Goal: Task Accomplishment & Management: Manage account settings

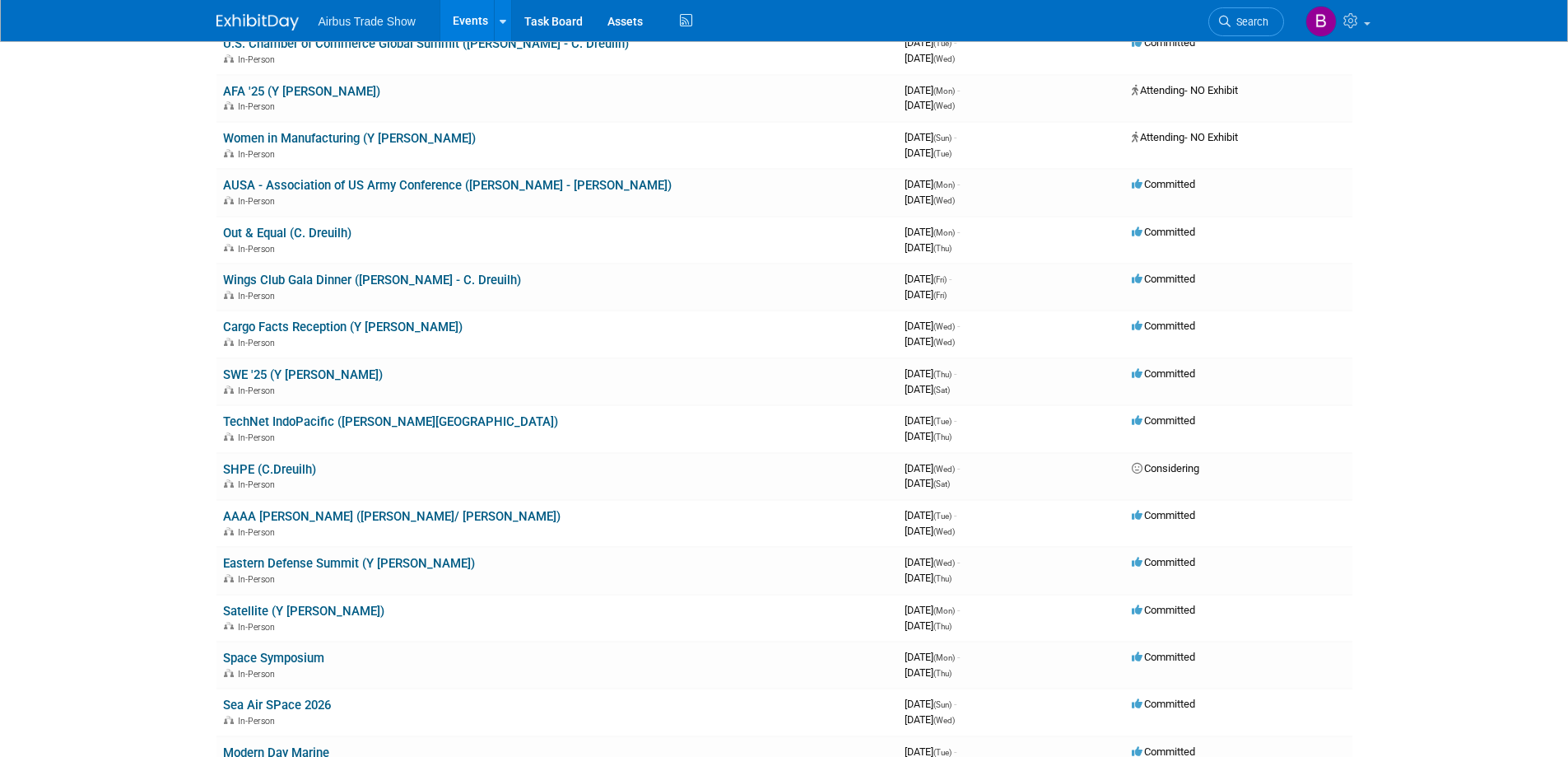
scroll to position [165, 0]
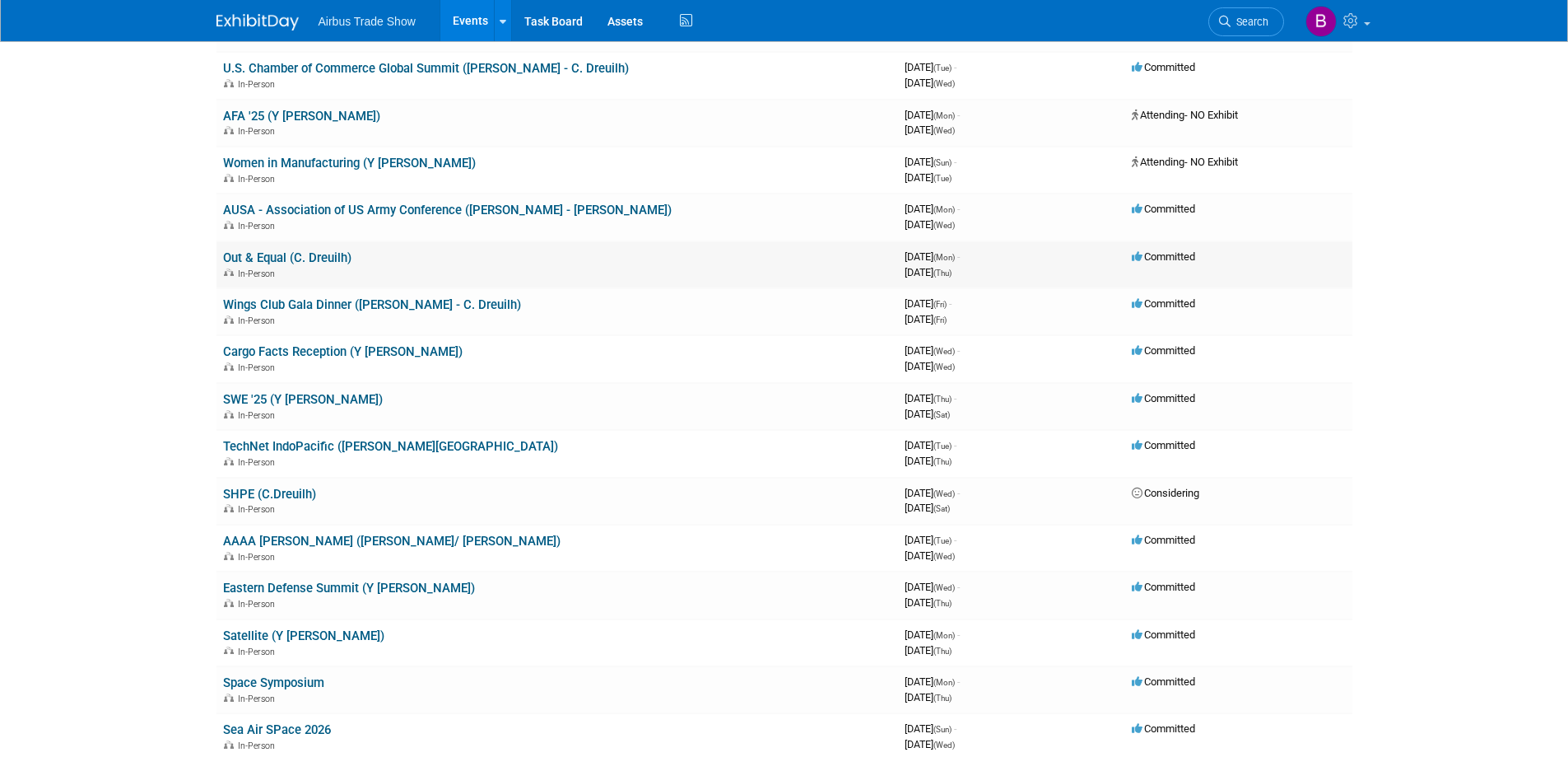
click at [272, 259] on link "Out & Equal (C. Dreuilh)" at bounding box center [287, 257] width 129 height 15
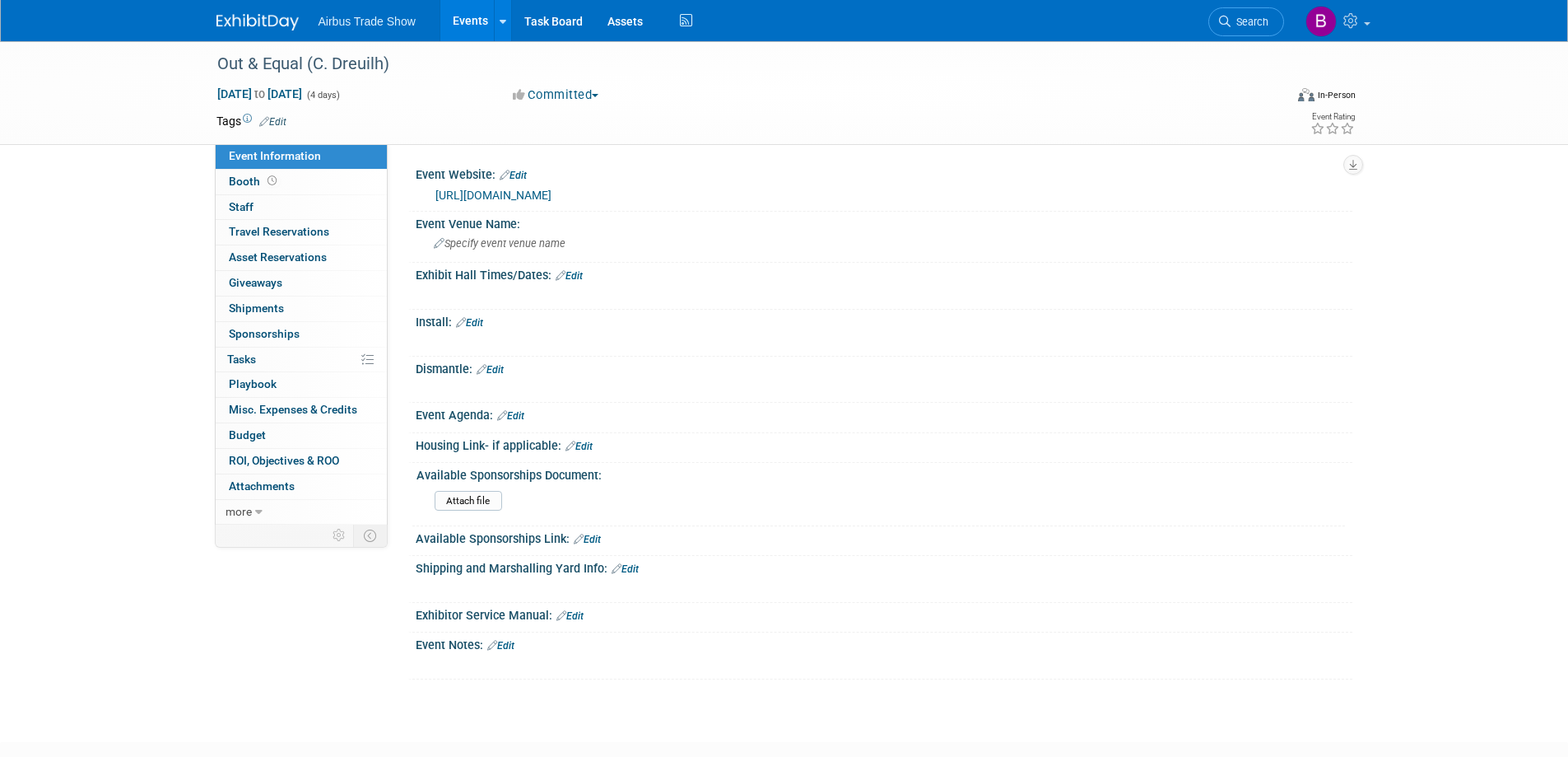
click at [552, 197] on link "https://outandequal.org/event/2025-workplace-summit/" at bounding box center [493, 195] width 116 height 13
click at [255, 180] on span "Booth" at bounding box center [254, 181] width 51 height 13
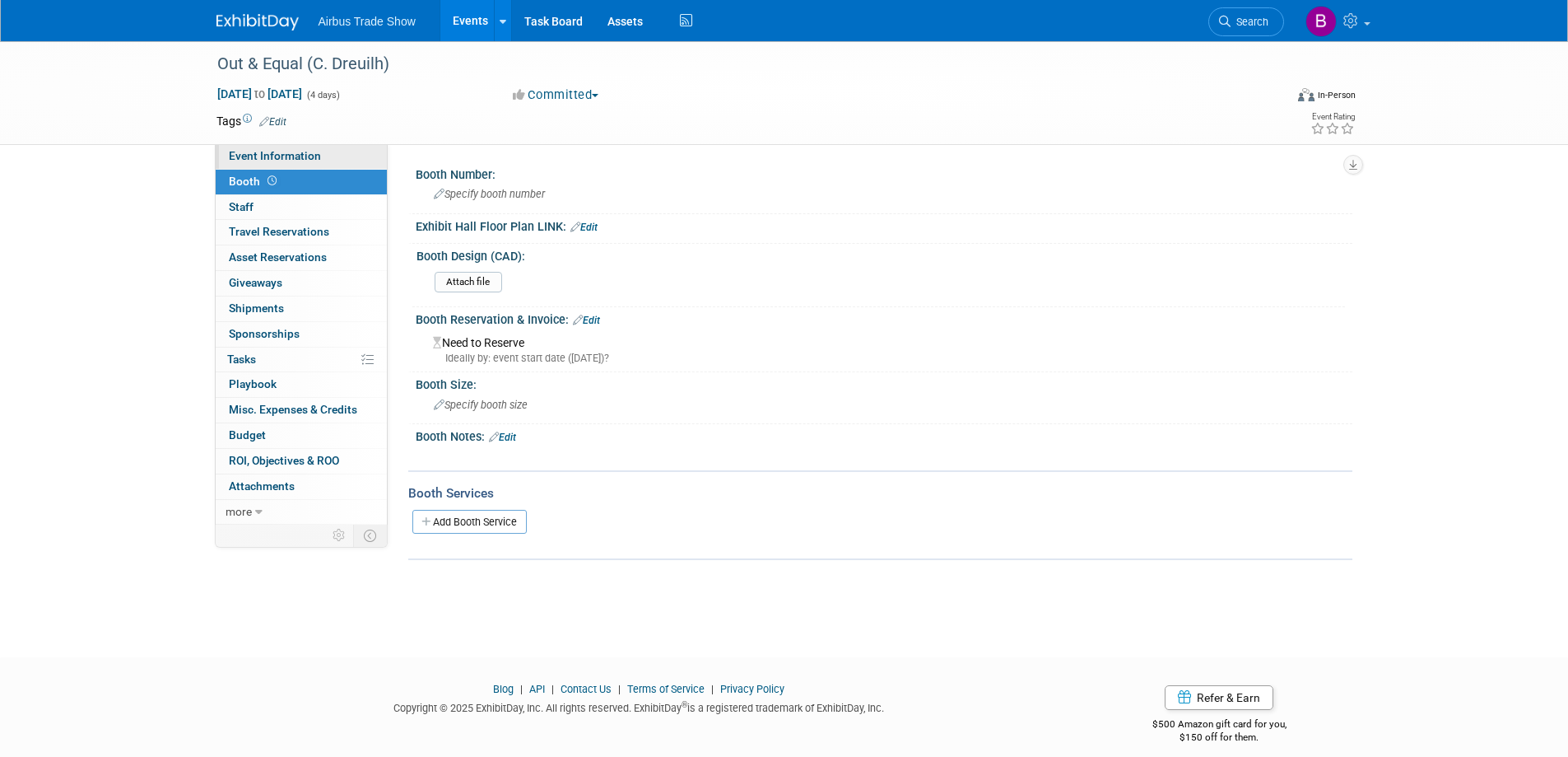
click at [258, 160] on span "Event Information" at bounding box center [275, 155] width 92 height 13
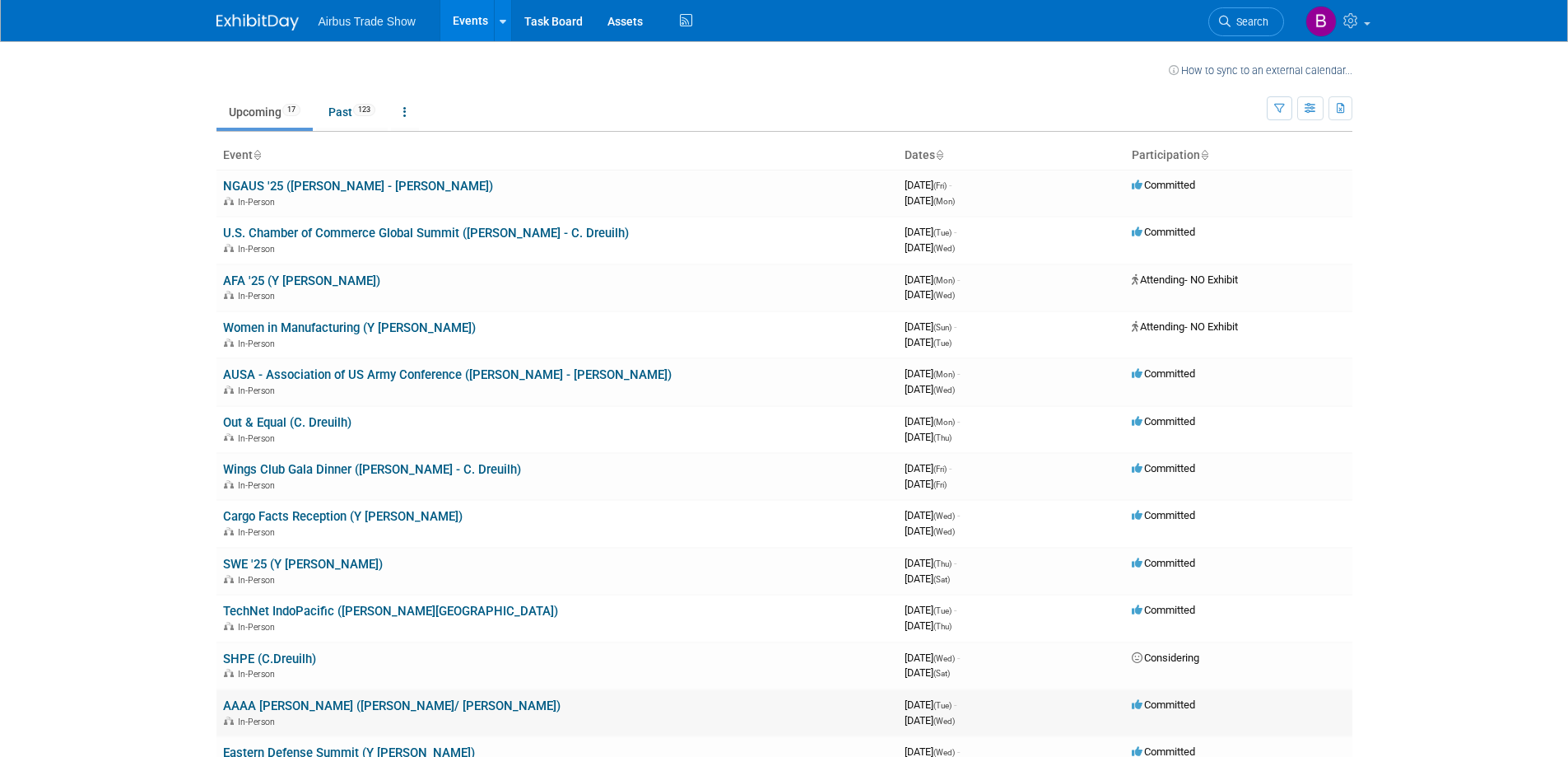
click at [356, 707] on link "AAAA [PERSON_NAME] ([PERSON_NAME]/ [PERSON_NAME])" at bounding box center [392, 705] width 338 height 15
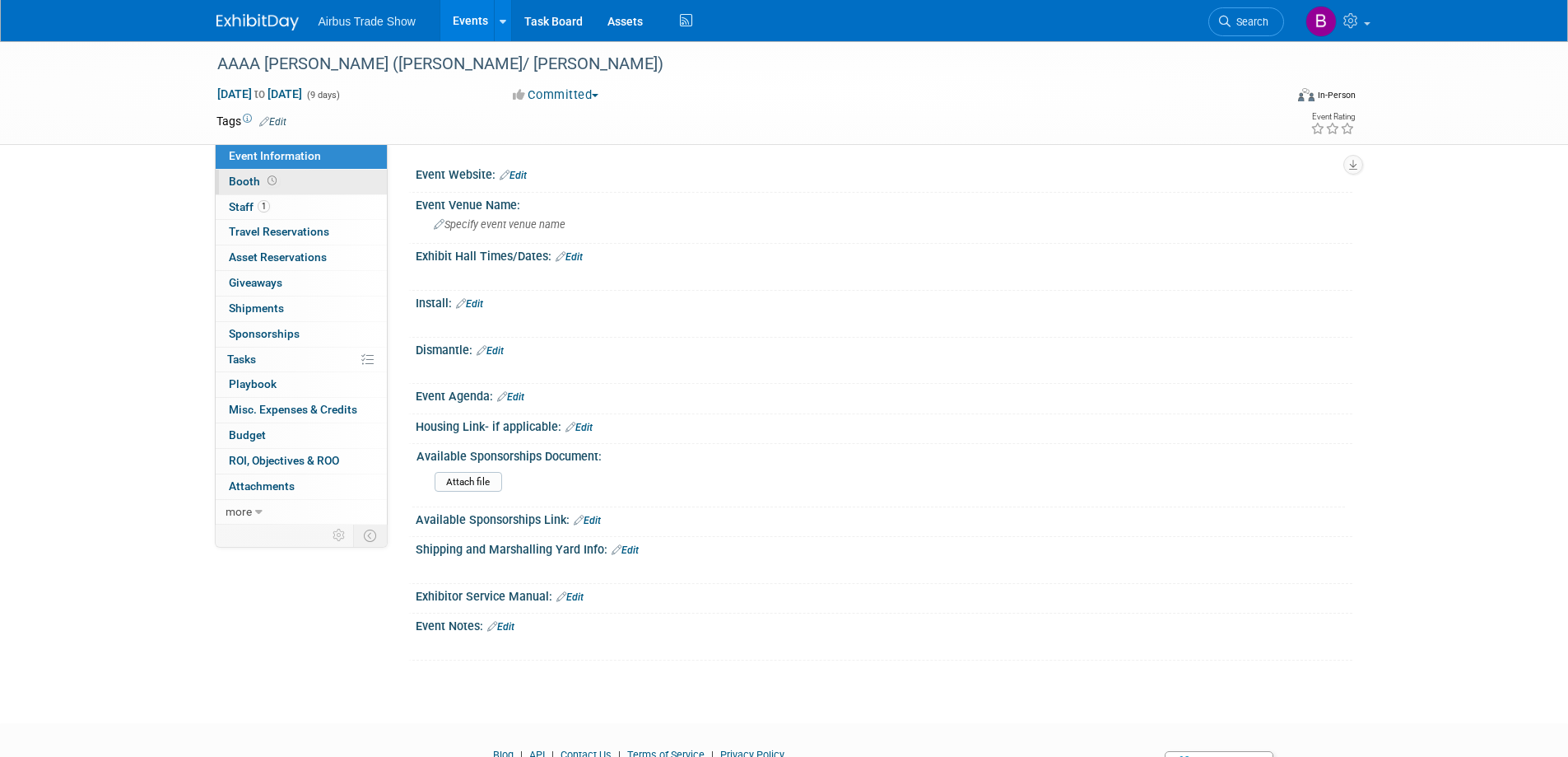
click at [294, 178] on link "Booth" at bounding box center [301, 182] width 171 height 25
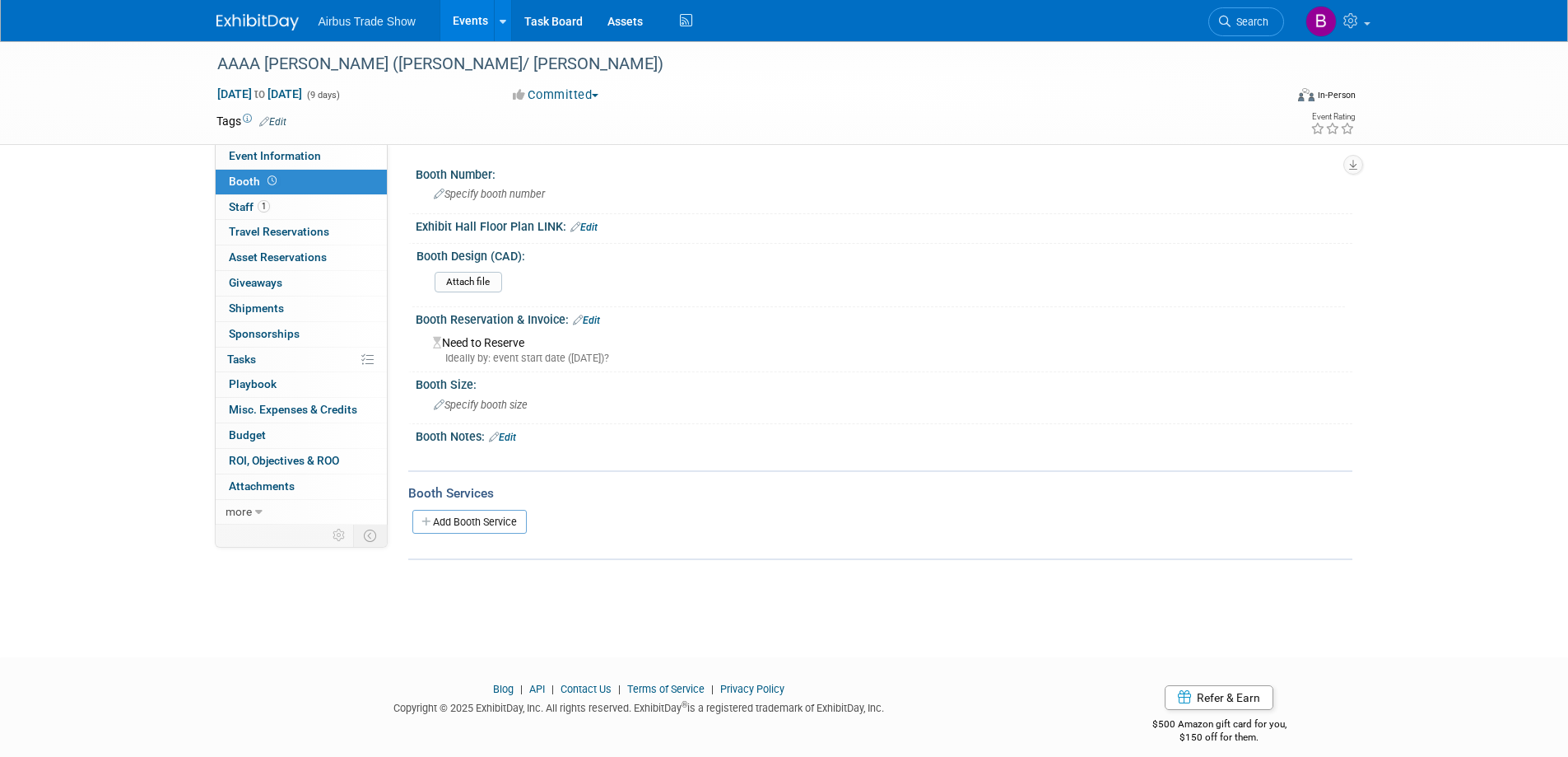
click at [591, 224] on link "Edit" at bounding box center [584, 228] width 27 height 12
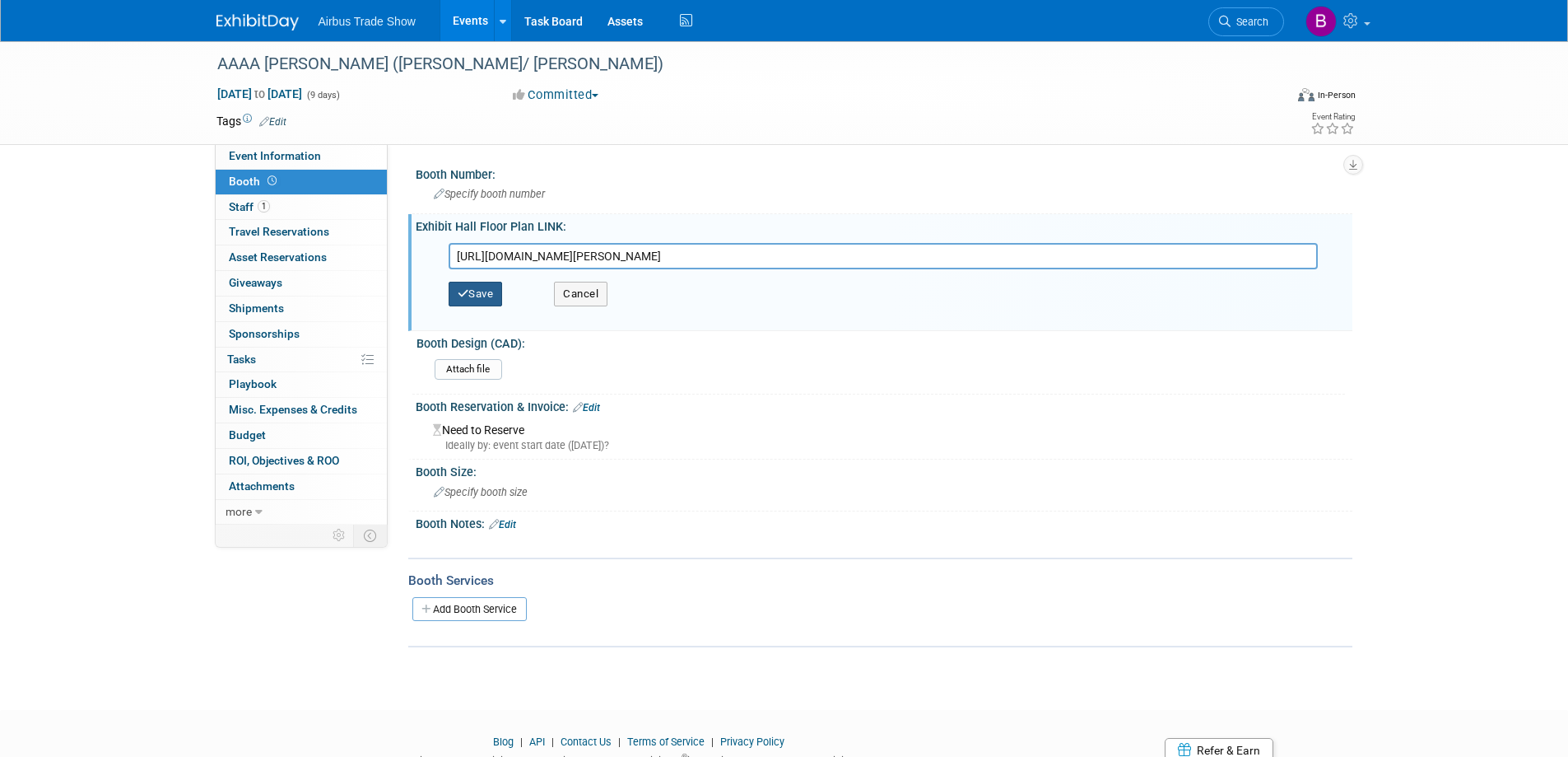
type input "https://s7.goeshow.com/aaaa/cribbins/2025/exhibit_map.cfm"
click at [501, 291] on button "Save" at bounding box center [476, 294] width 55 height 25
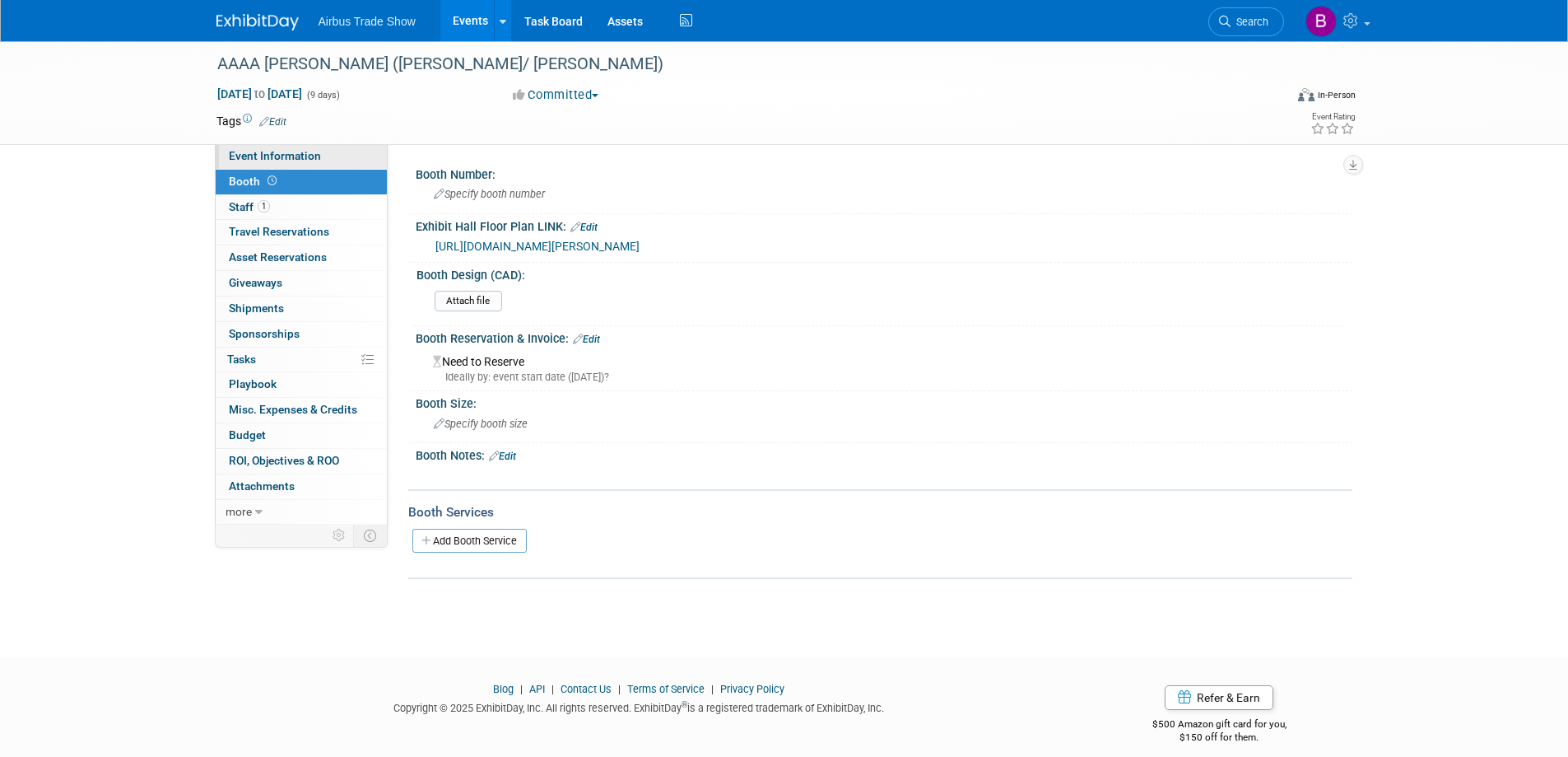
click at [321, 160] on link "Event Information" at bounding box center [301, 156] width 171 height 25
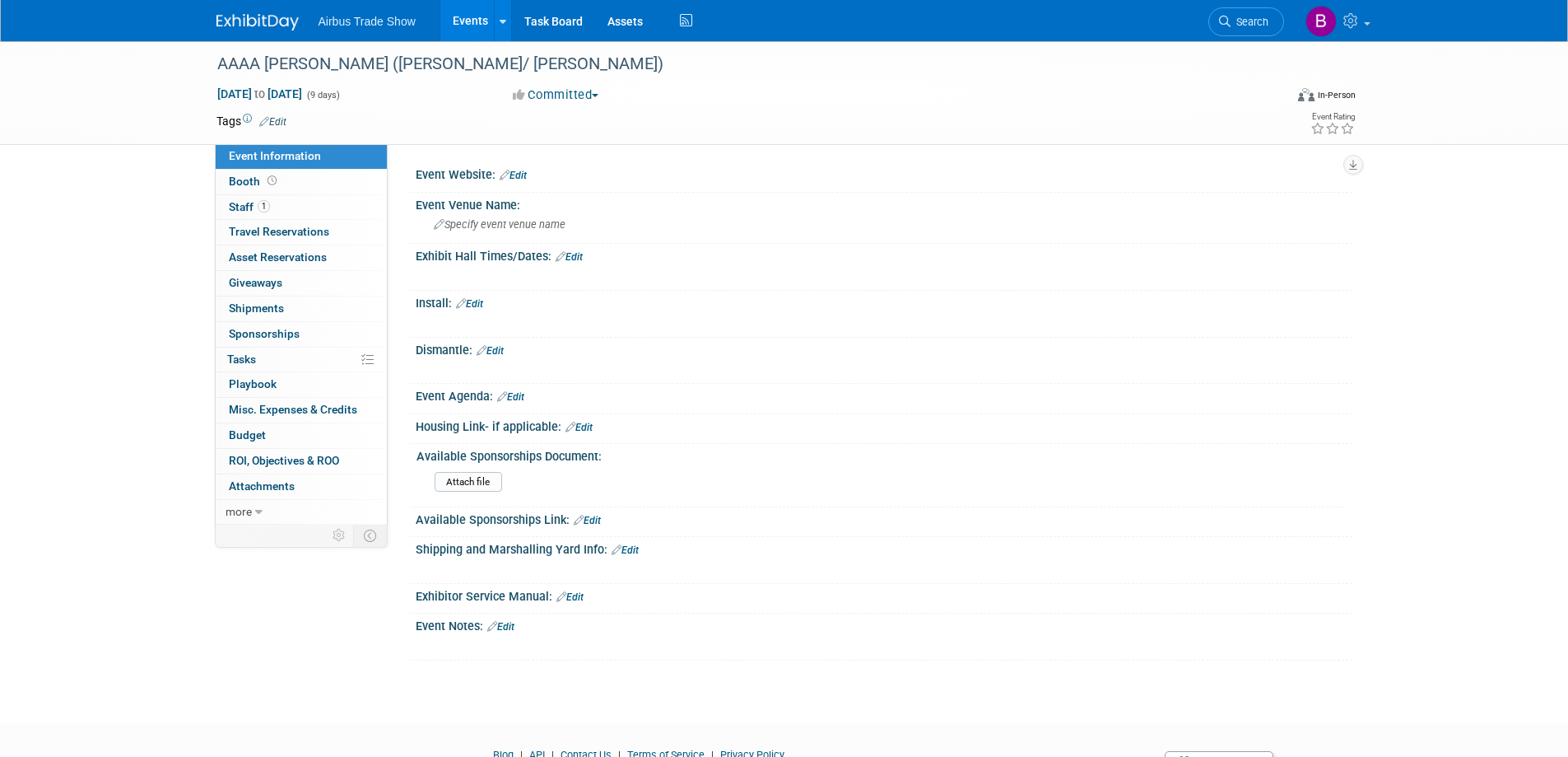
click at [525, 178] on link "Edit" at bounding box center [514, 176] width 27 height 12
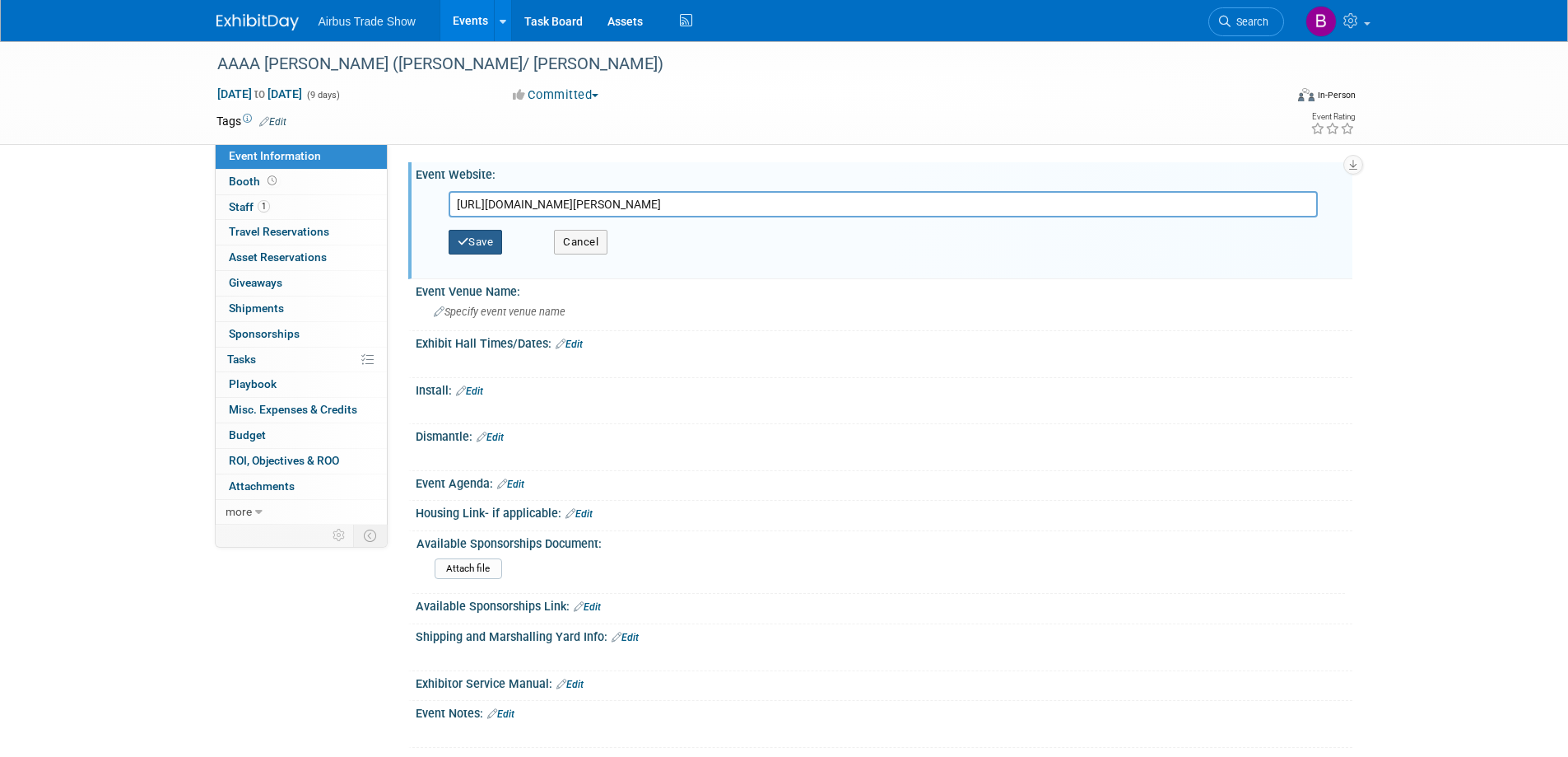
type input "https://s7.goeshow.com/aaaa/cribbins/2025/index.cfm"
click at [485, 241] on button "Save" at bounding box center [476, 242] width 55 height 25
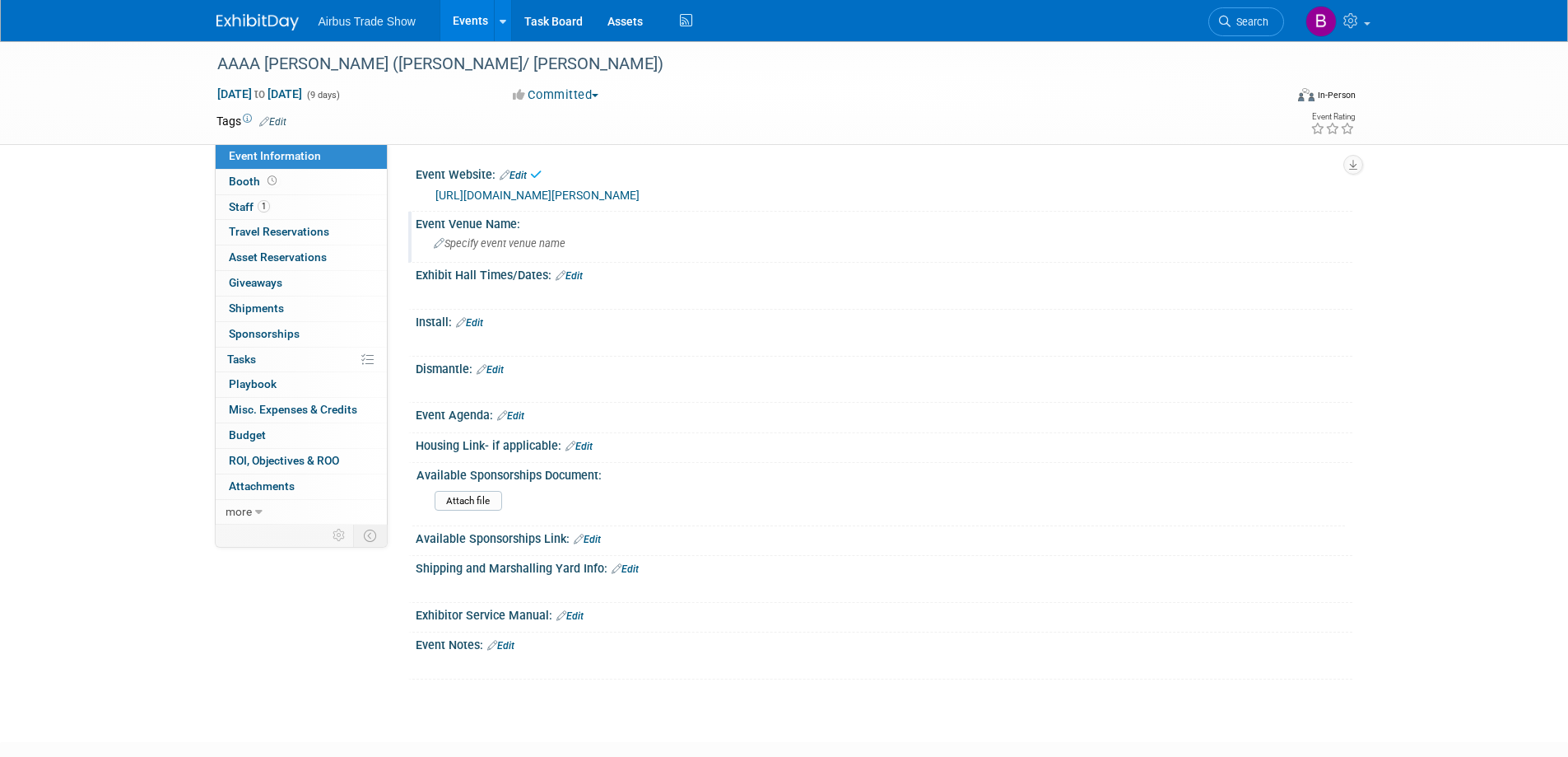
click at [556, 242] on span "Specify event venue name" at bounding box center [500, 243] width 131 height 12
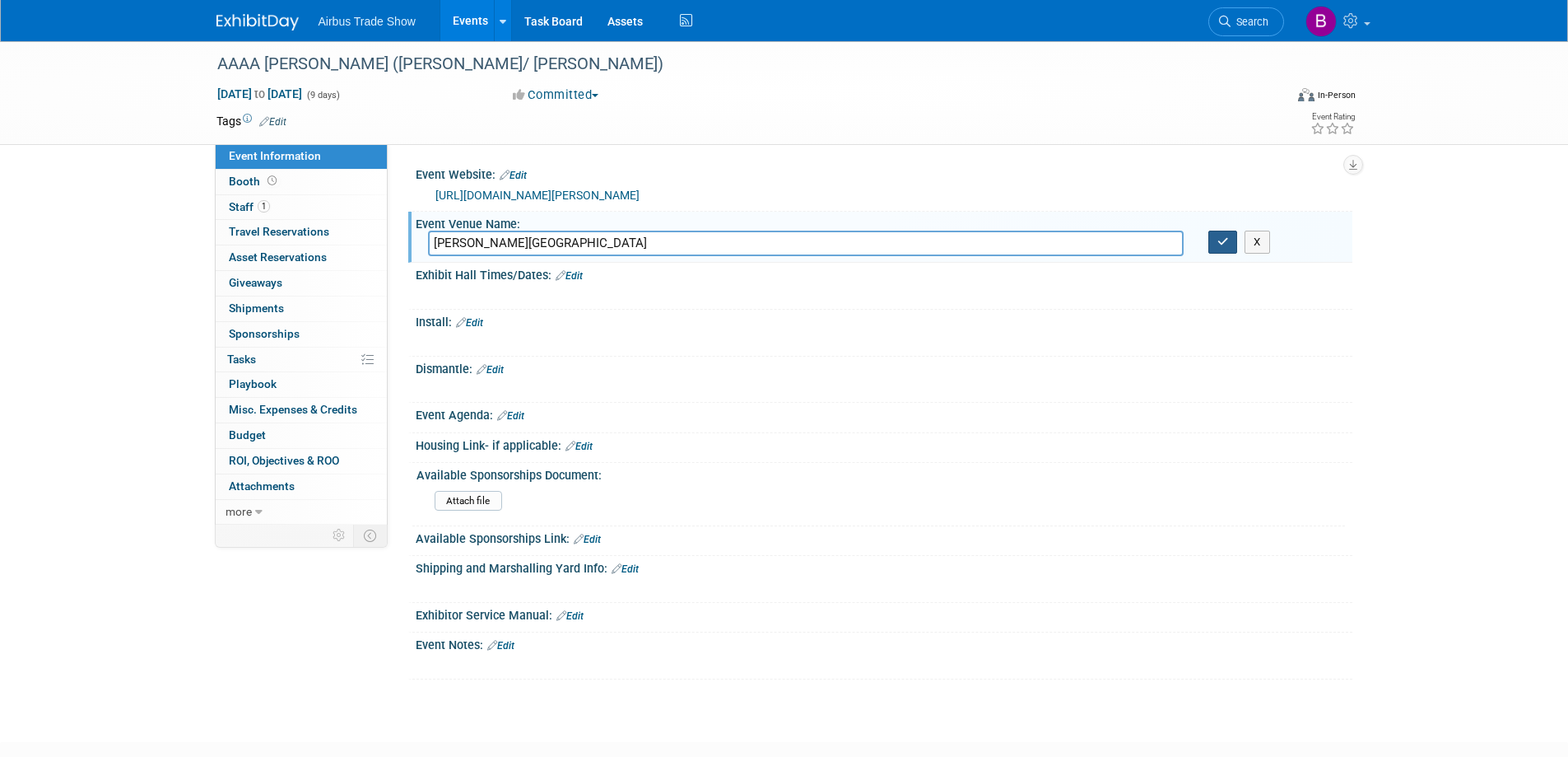
type input "Von Braun Center"
click at [1217, 240] on icon "button" at bounding box center [1223, 242] width 12 height 11
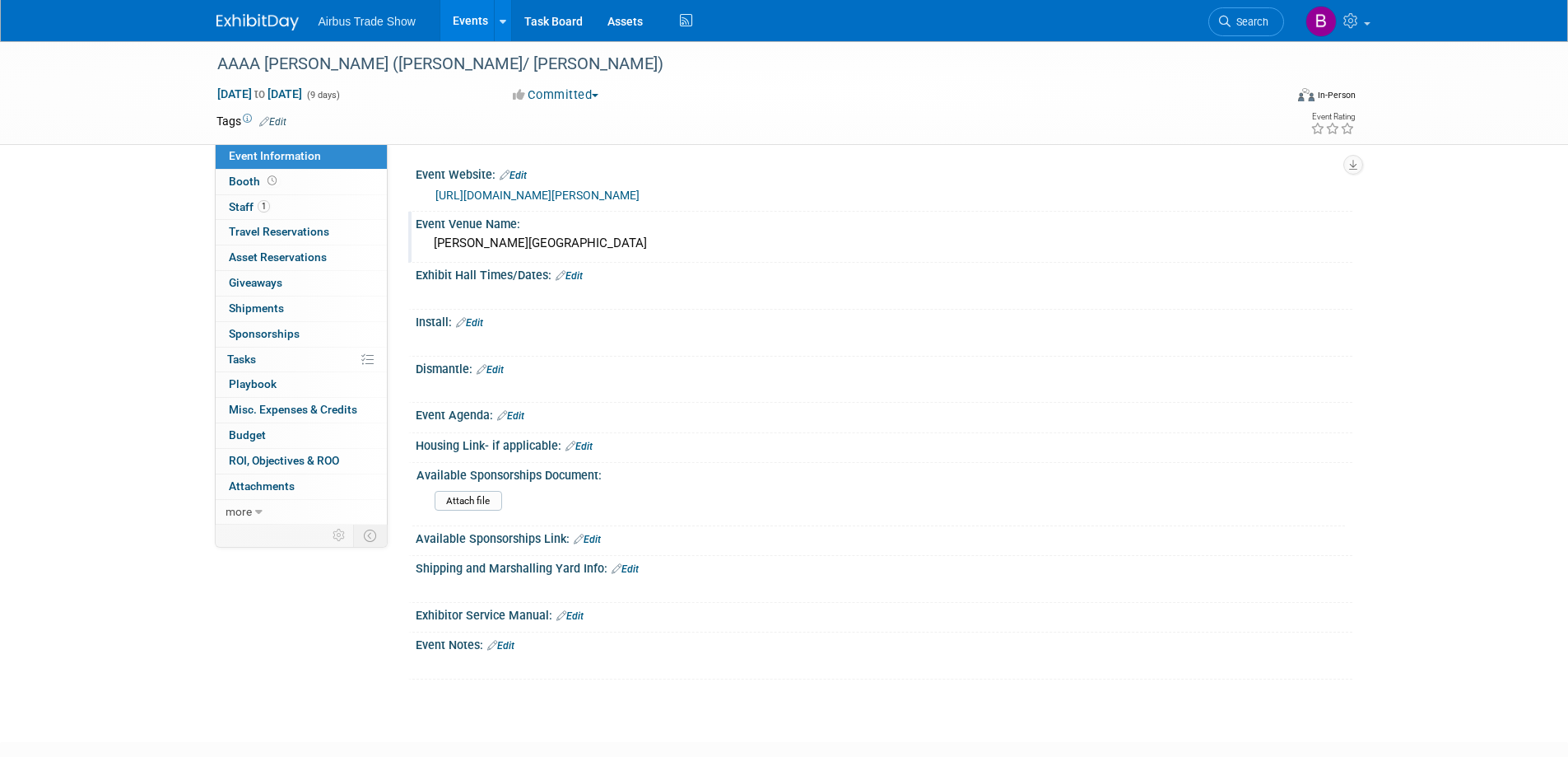
click at [573, 276] on link "Edit" at bounding box center [569, 277] width 27 height 12
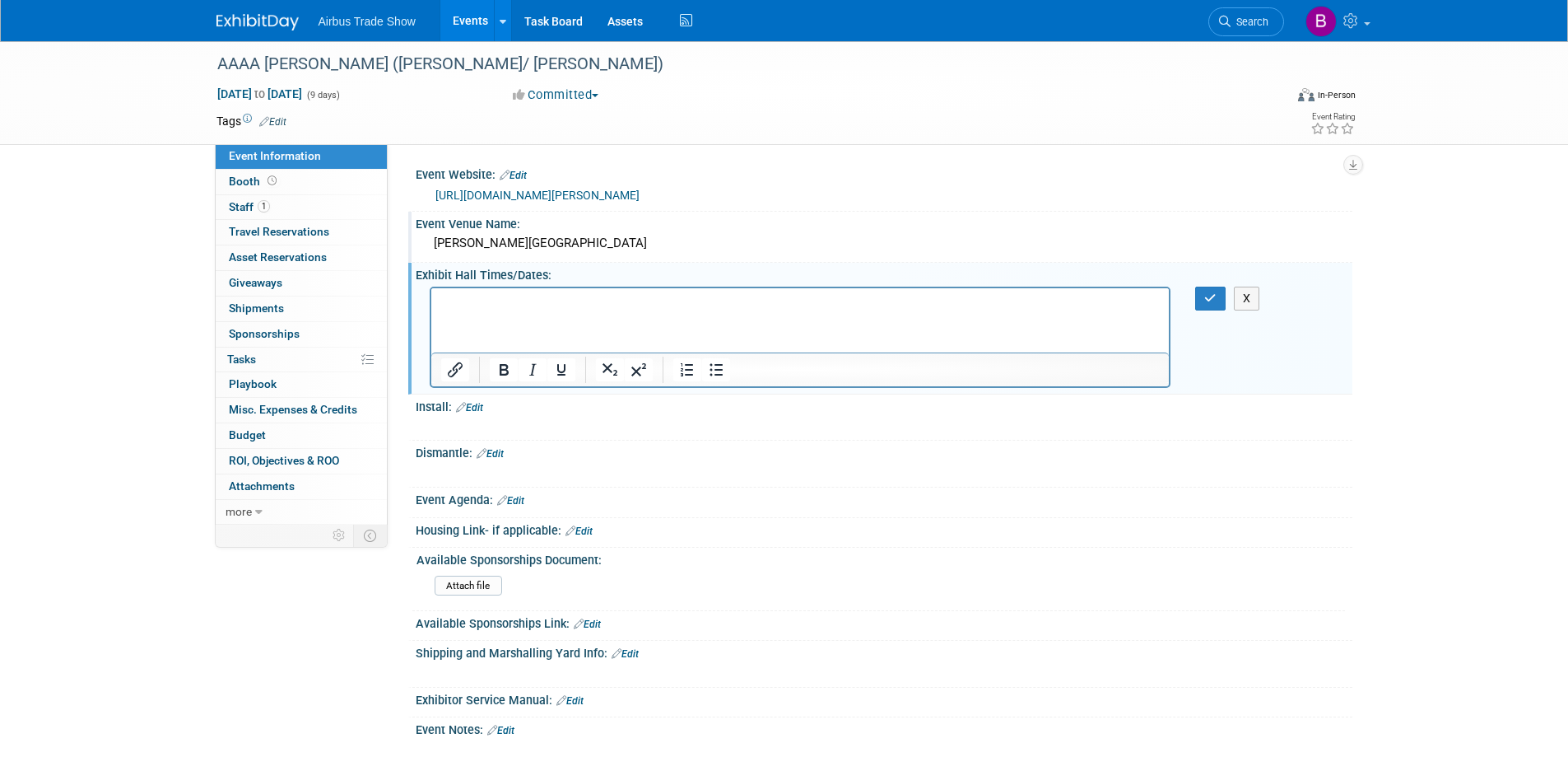
click at [578, 288] on html at bounding box center [800, 299] width 739 height 23
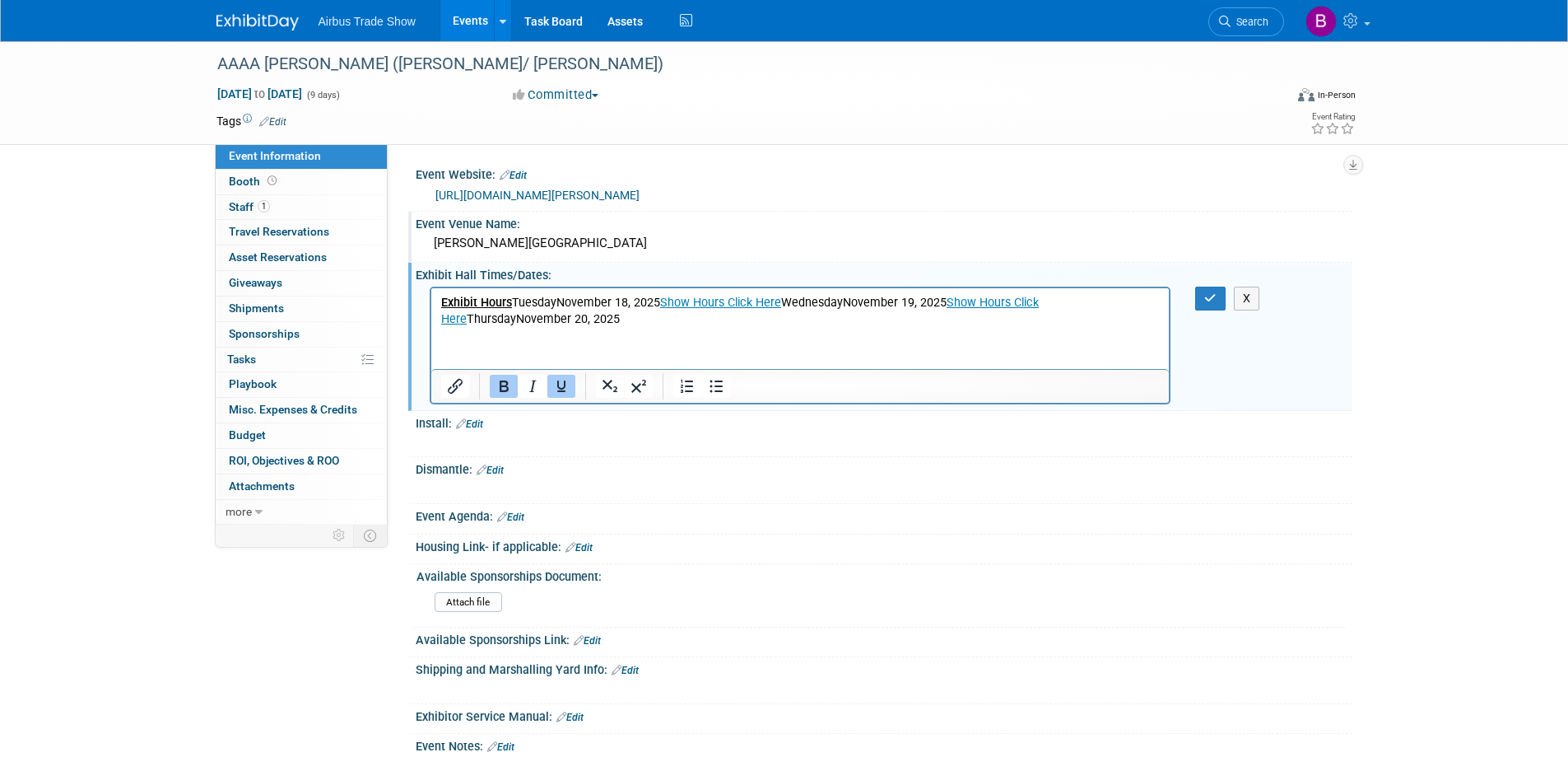
click at [513, 300] on p "Exhibit Hours TuesdayNovember 18, 2025 Show Hours Click Here WednesdayNovember …" at bounding box center [799, 310] width 719 height 33
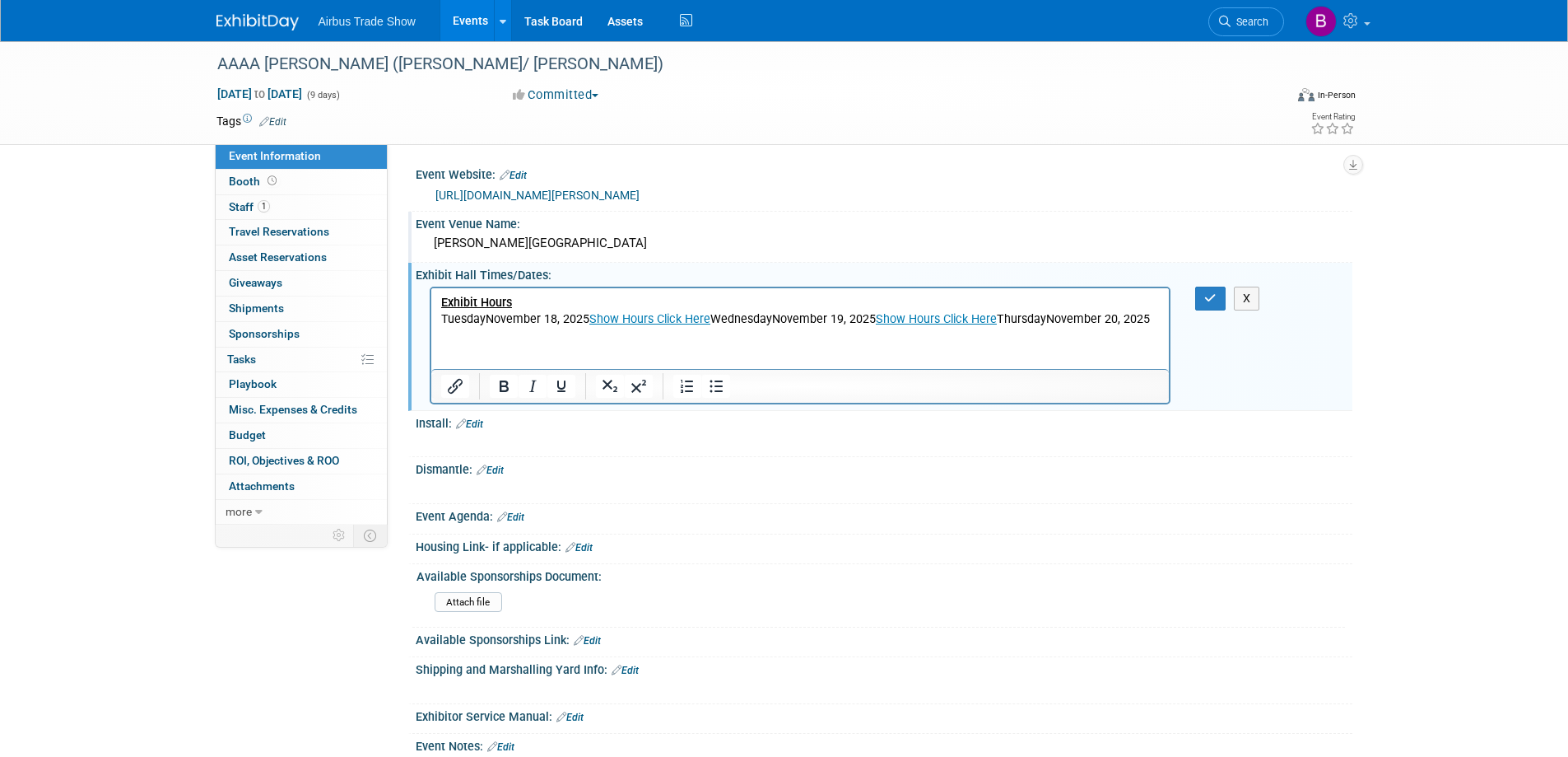
click at [711, 319] on p "TuesdayNovember 18, 2025 Show Hours Click Here WednesdayNovember 19, 2025 Show …" at bounding box center [799, 318] width 719 height 16
click at [711, 320] on p "TuesdayNovember 18, 2025 Show Hours Click Here﻿ WednesdayNovember 19, 2025 Show…" at bounding box center [799, 318] width 719 height 16
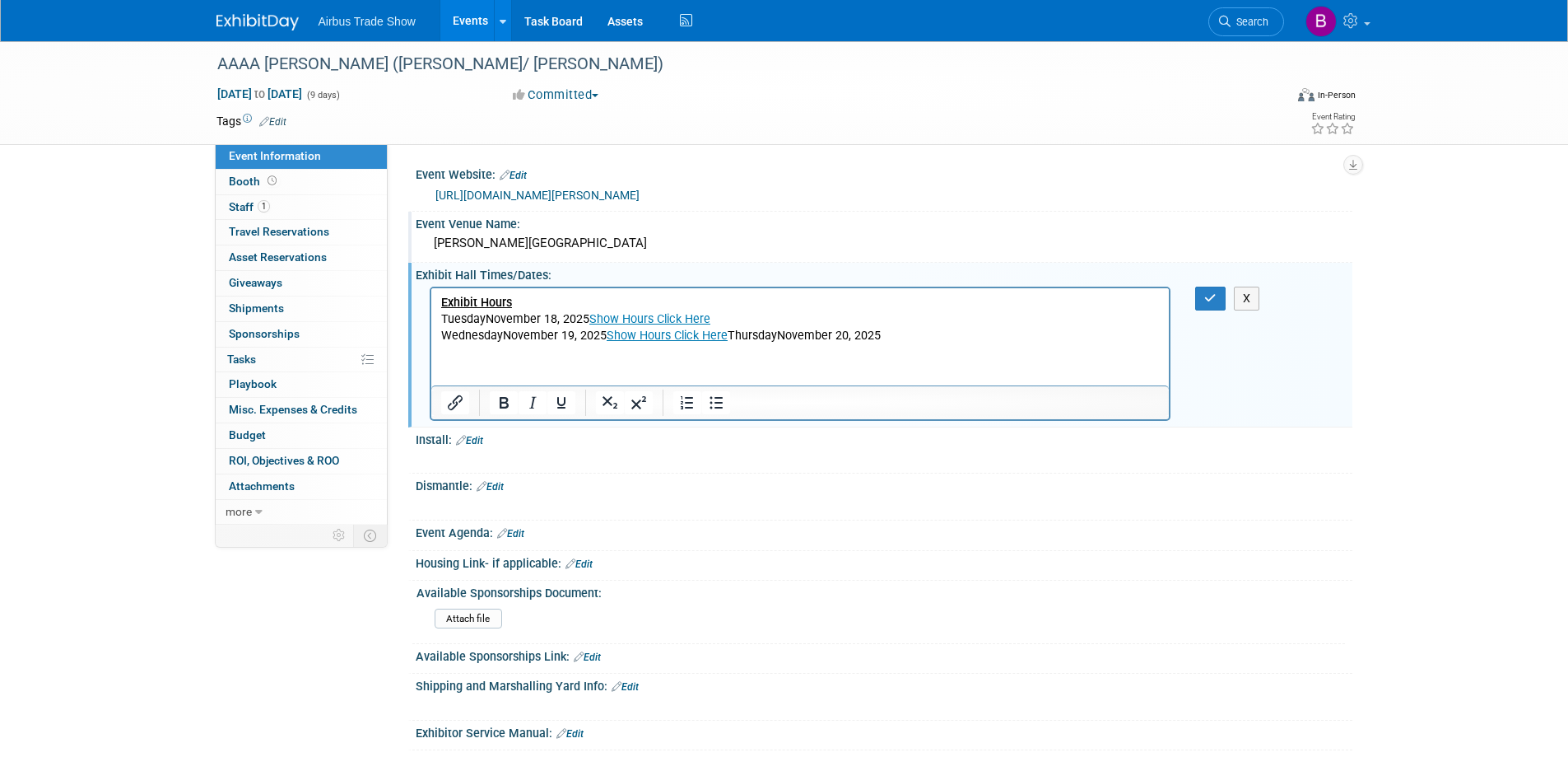
click at [727, 335] on p "WednesdayNovember 19, 2025 Show Hours Click Here ThursdayNovember 20, 2025" at bounding box center [799, 335] width 719 height 16
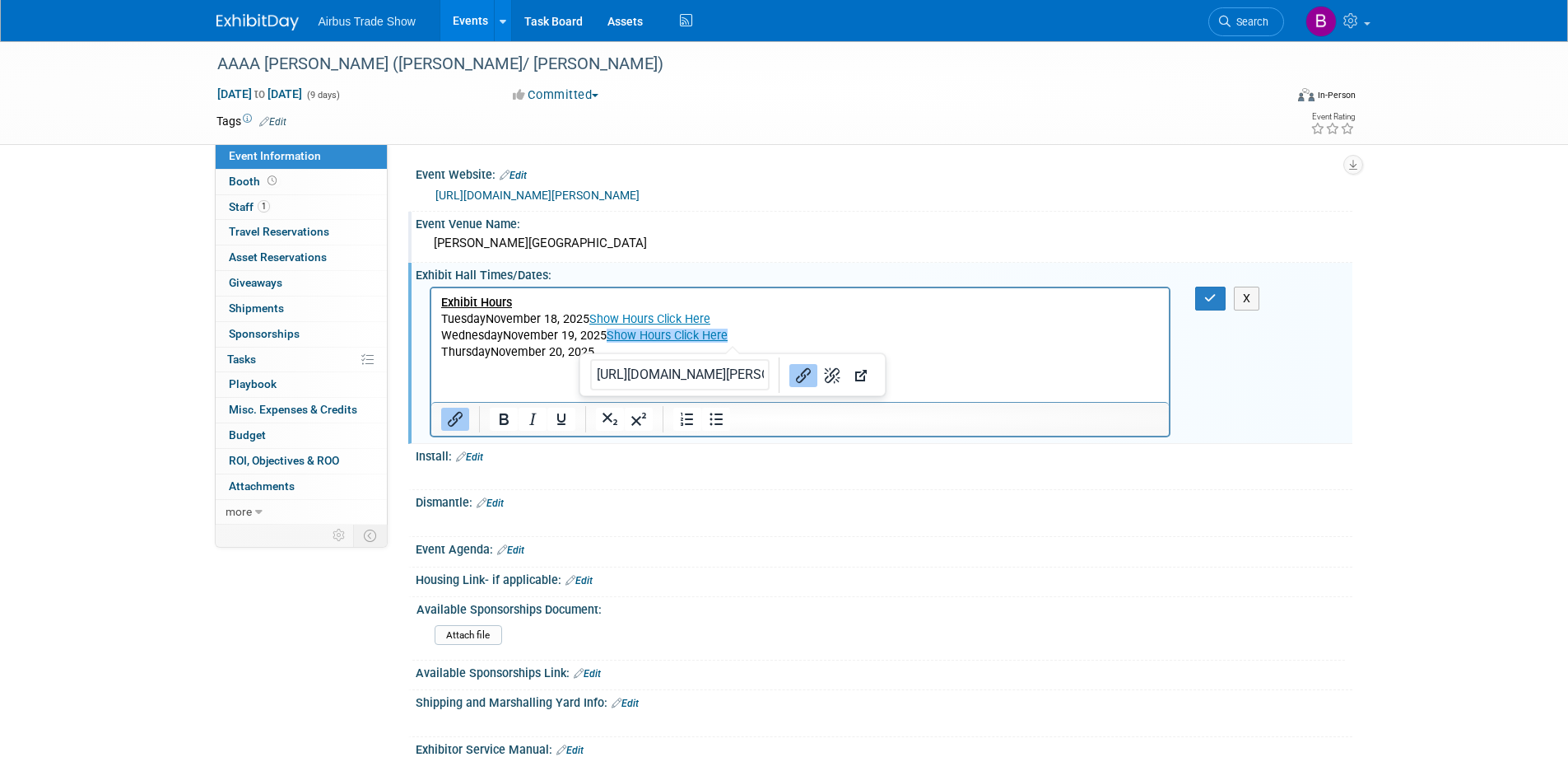
drag, startPoint x: 691, startPoint y: 339, endPoint x: 1083, endPoint y: 626, distance: 485.8
click at [651, 338] on p "WednesdayNovember 19, 2025 Show Hours Click Here﻿" at bounding box center [799, 335] width 719 height 16
click at [718, 333] on p "WednesdayNovember 19, 2025 Show urs Click Here" at bounding box center [799, 335] width 719 height 16
drag, startPoint x: 718, startPoint y: 333, endPoint x: 604, endPoint y: 341, distance: 114.3
click at [604, 341] on p "WednesdayNovember 19, 2025 Show urs Click Here﻿" at bounding box center [799, 335] width 719 height 16
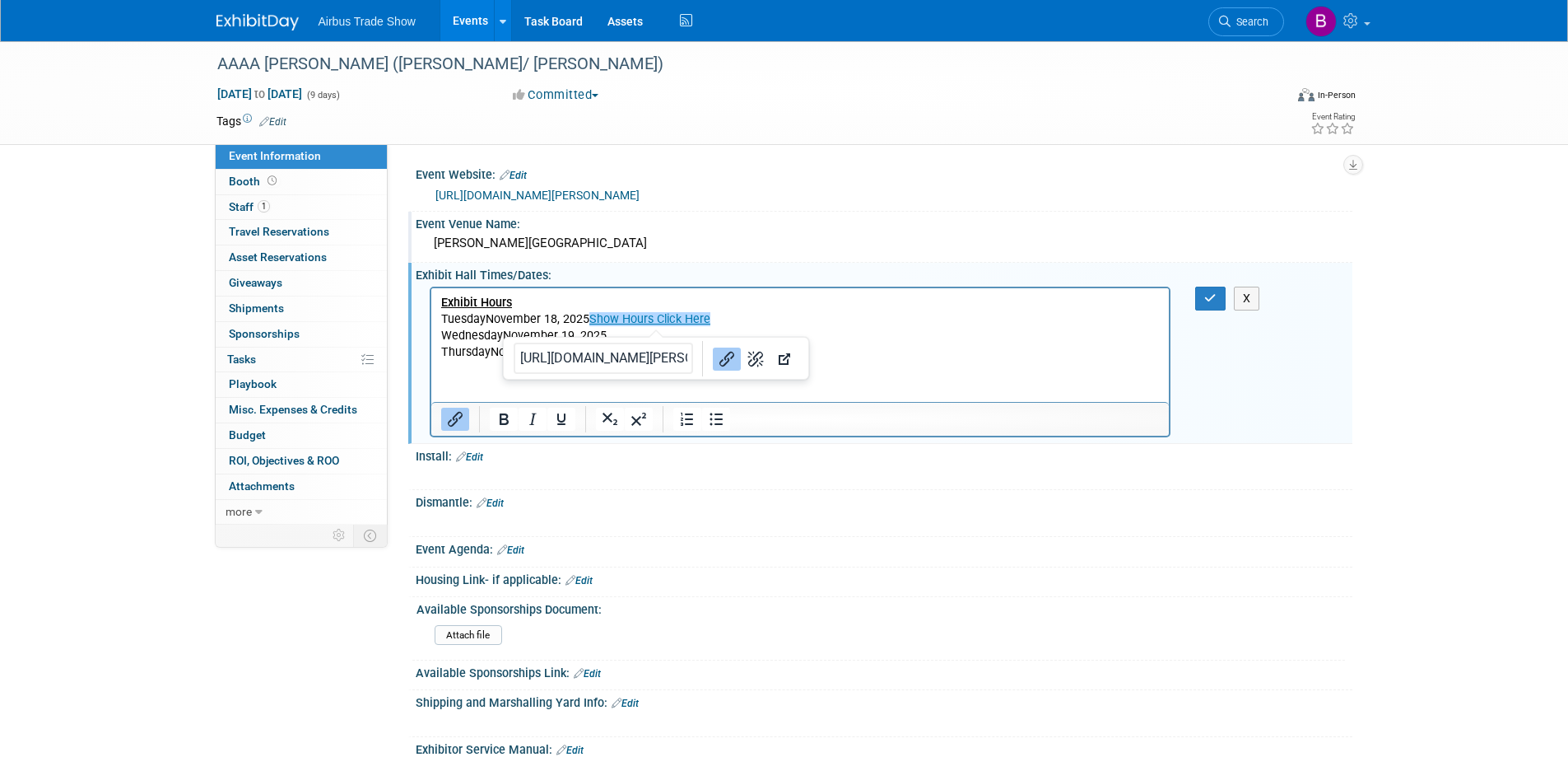
drag, startPoint x: 717, startPoint y: 317, endPoint x: 587, endPoint y: 321, distance: 130.1
click at [587, 321] on p "TuesdayNovember 18, 2025 Show Hours Click Here﻿" at bounding box center [799, 318] width 719 height 16
click at [485, 318] on p "TuesdayNovember 18, 2025" at bounding box center [799, 318] width 719 height 16
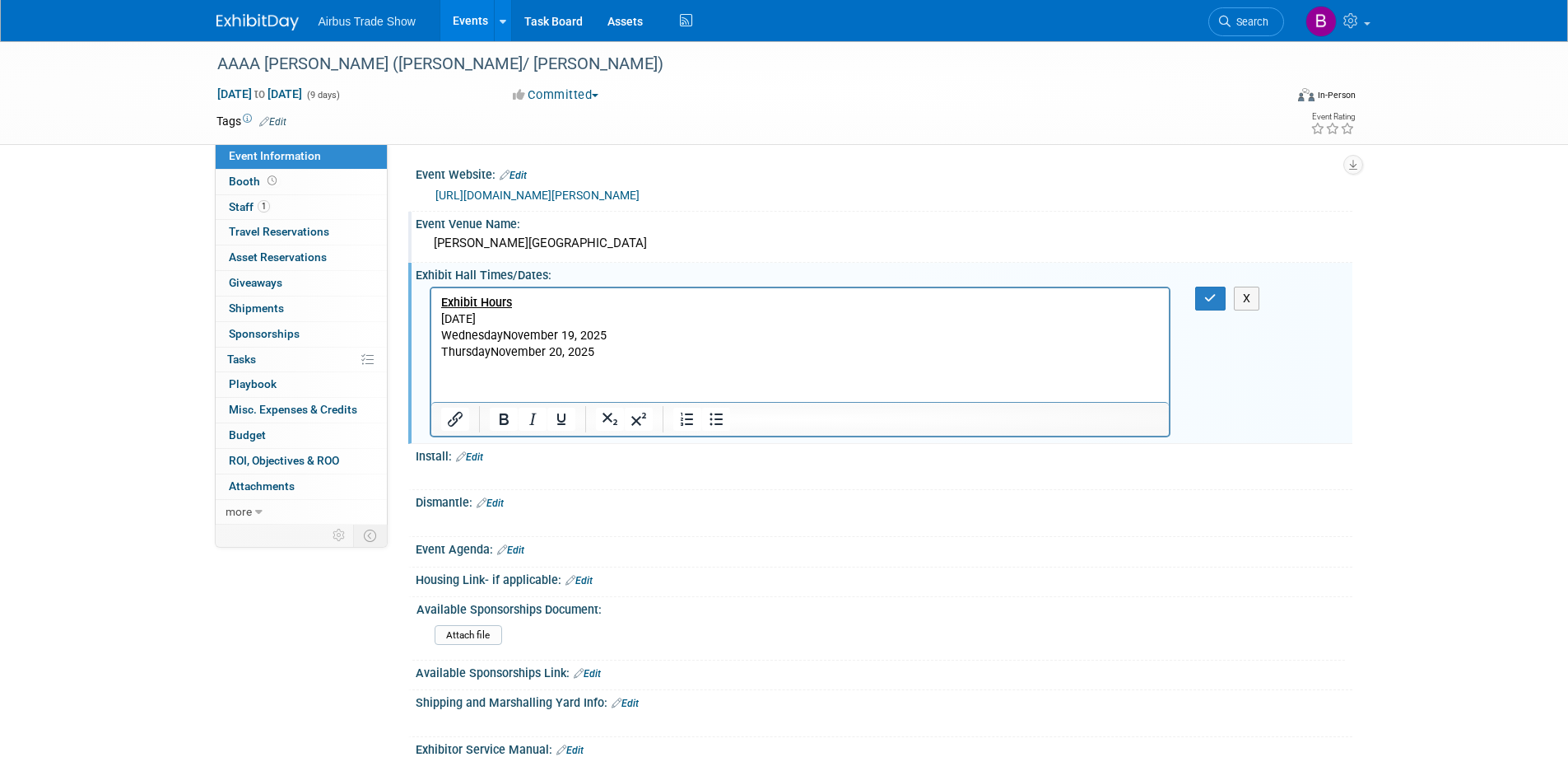
click at [505, 336] on p "WednesdayNovember 19, 2025" at bounding box center [799, 335] width 719 height 16
click at [491, 351] on p "ThursdayNovember 20, 2025" at bounding box center [799, 351] width 719 height 16
click at [1205, 299] on icon "button" at bounding box center [1211, 299] width 12 height 12
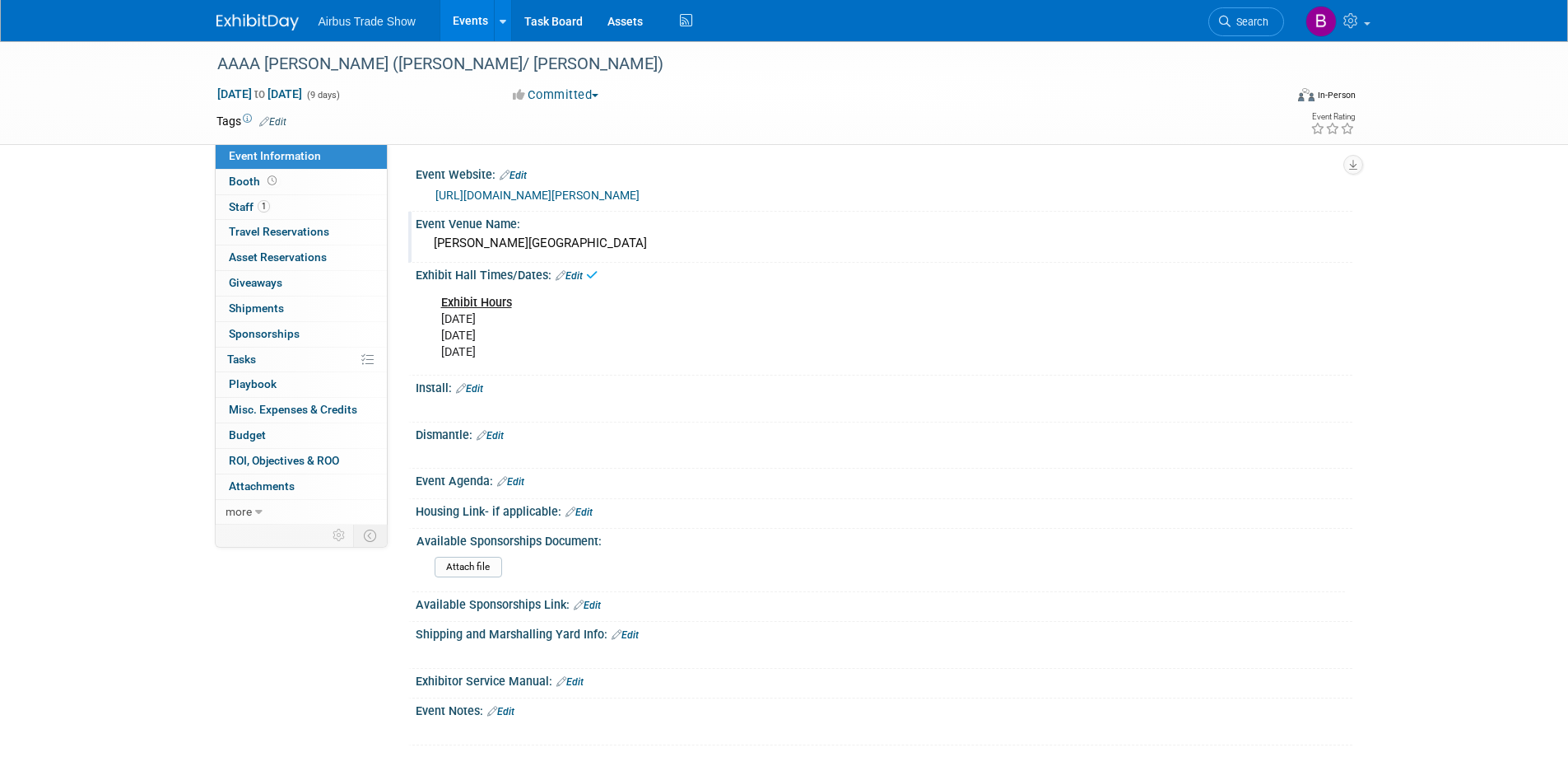
click at [479, 387] on link "Edit" at bounding box center [470, 389] width 27 height 12
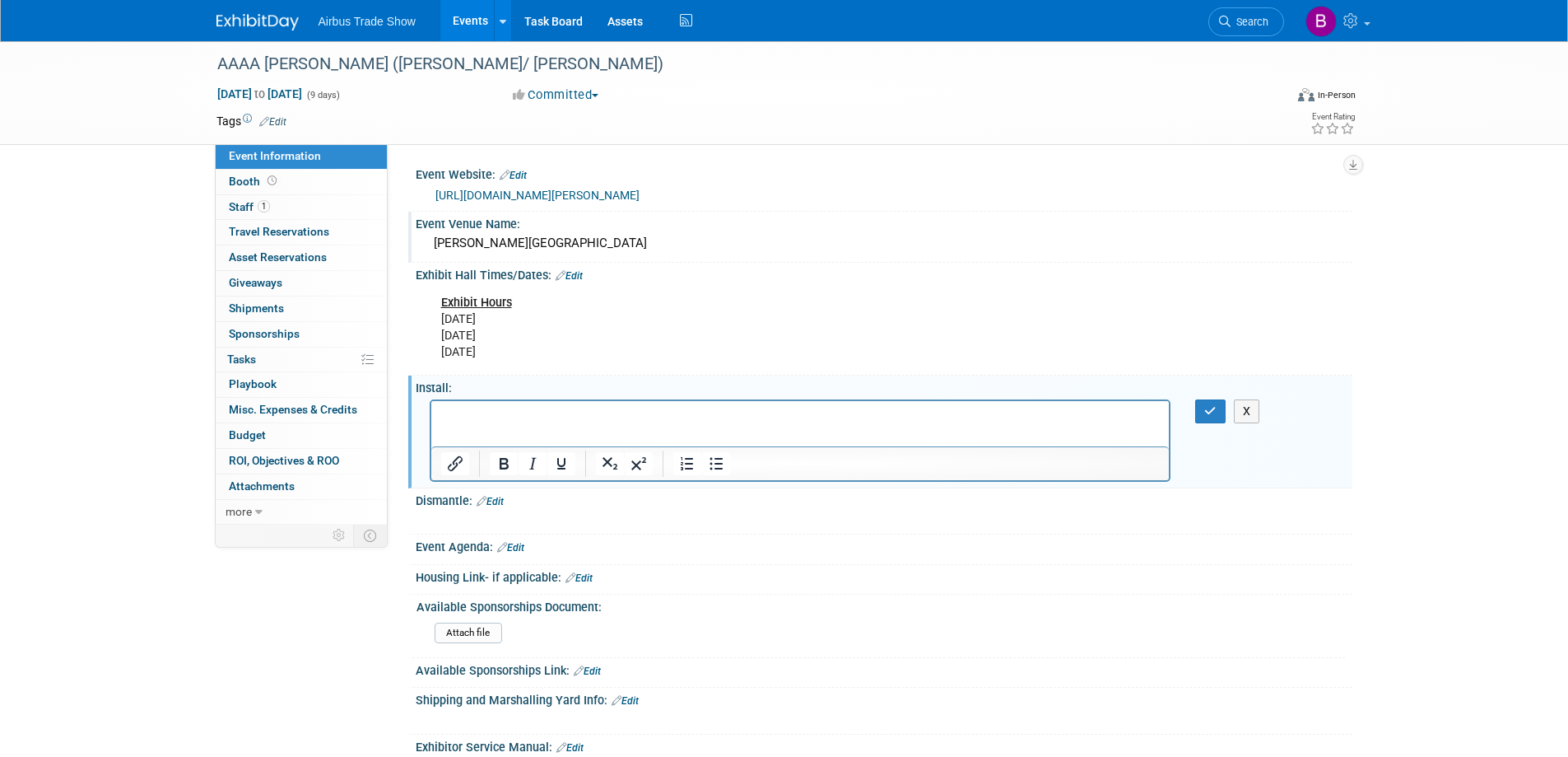
click at [559, 409] on p "Rich Text Area. Press ALT-0 for help." at bounding box center [799, 415] width 719 height 16
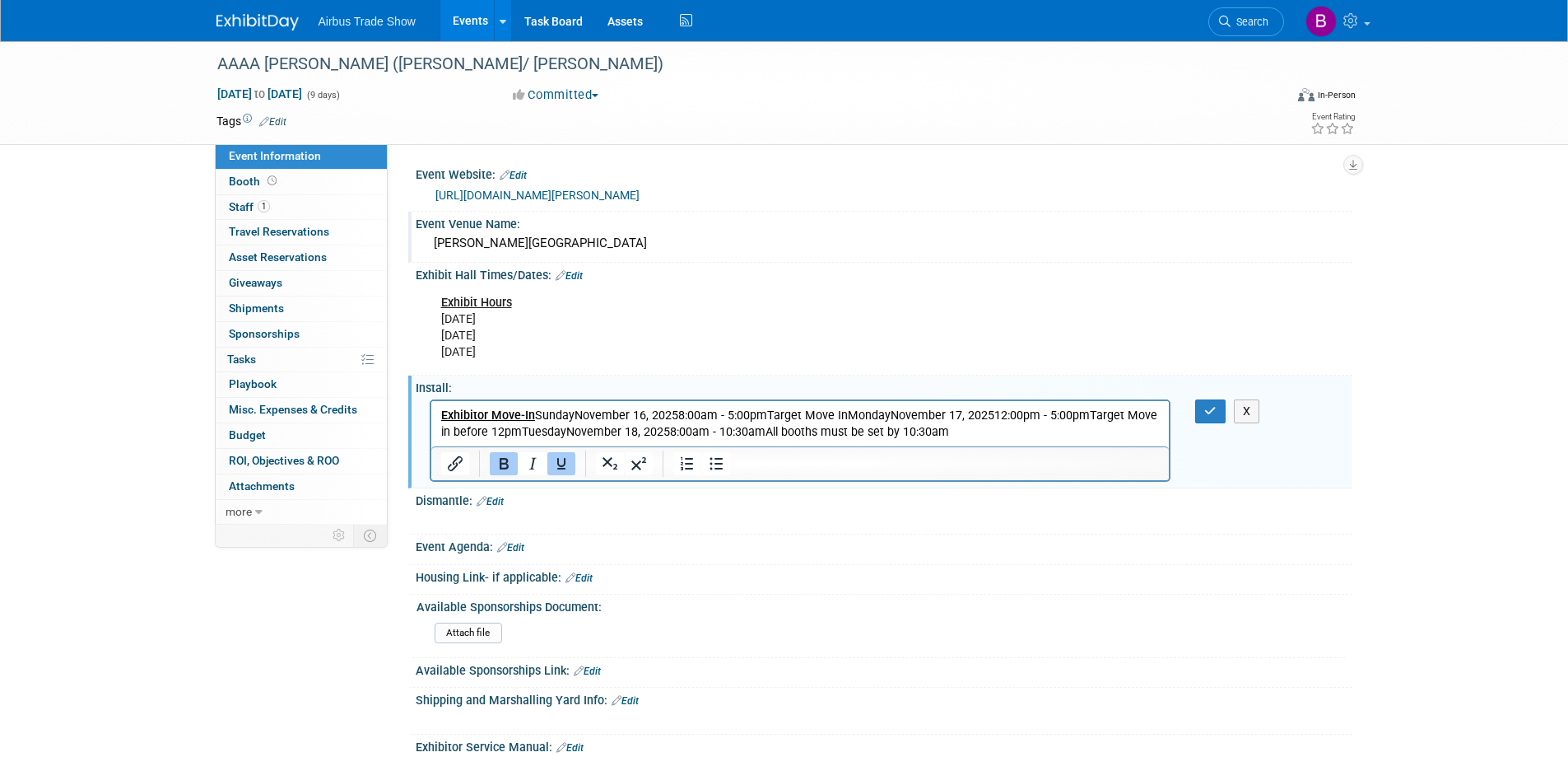
click at [534, 411] on p "Exhibitor Move-In SundayNovember 16, 20258:00am - 5:00pmTarget Move InMondayNov…" at bounding box center [799, 423] width 719 height 33
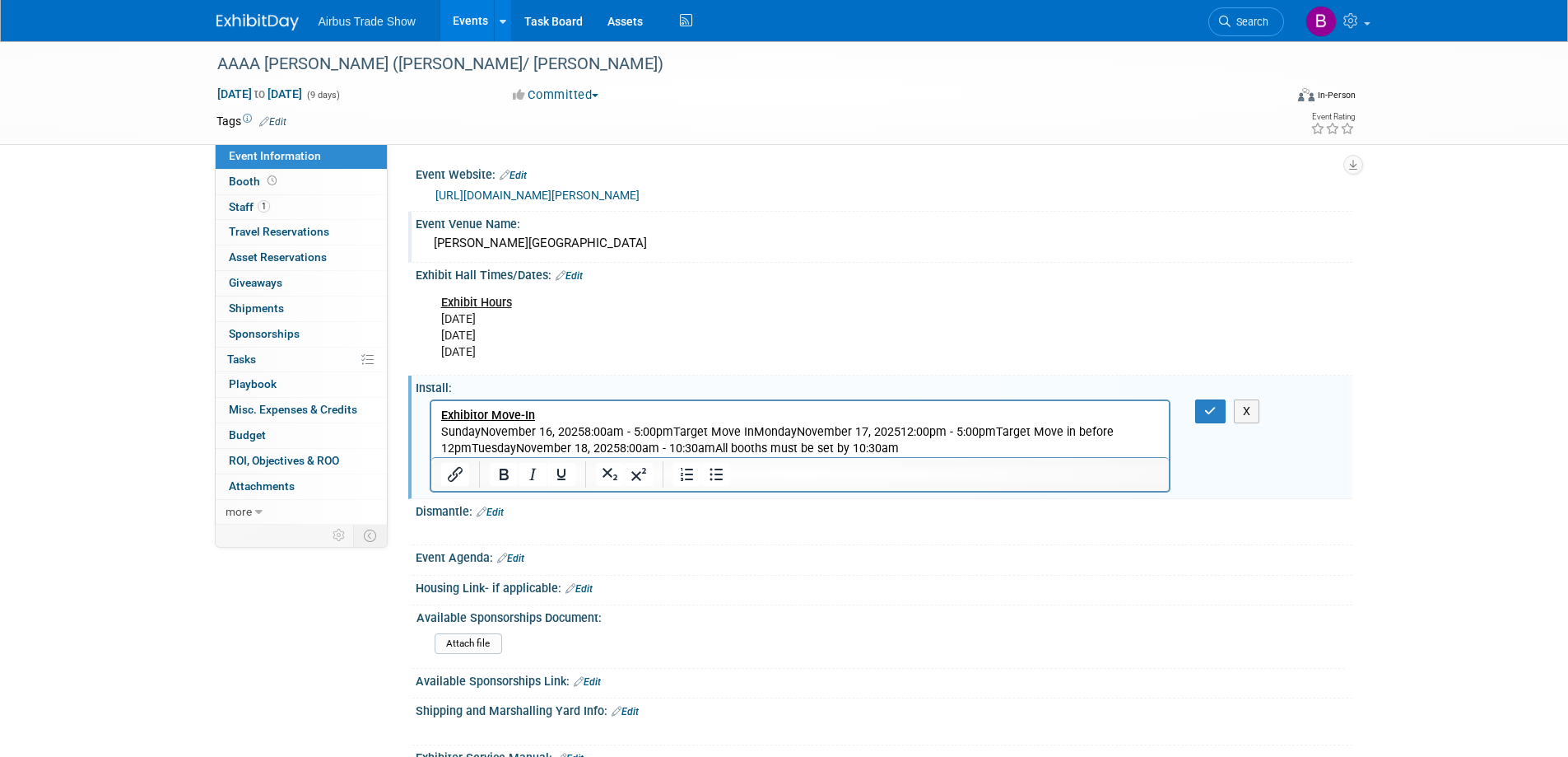
click at [752, 431] on p "SundayNovember 16, 20258:00am - 5:00pmTarget Move InMondayNovember 17, 202512:0…" at bounding box center [799, 440] width 719 height 33
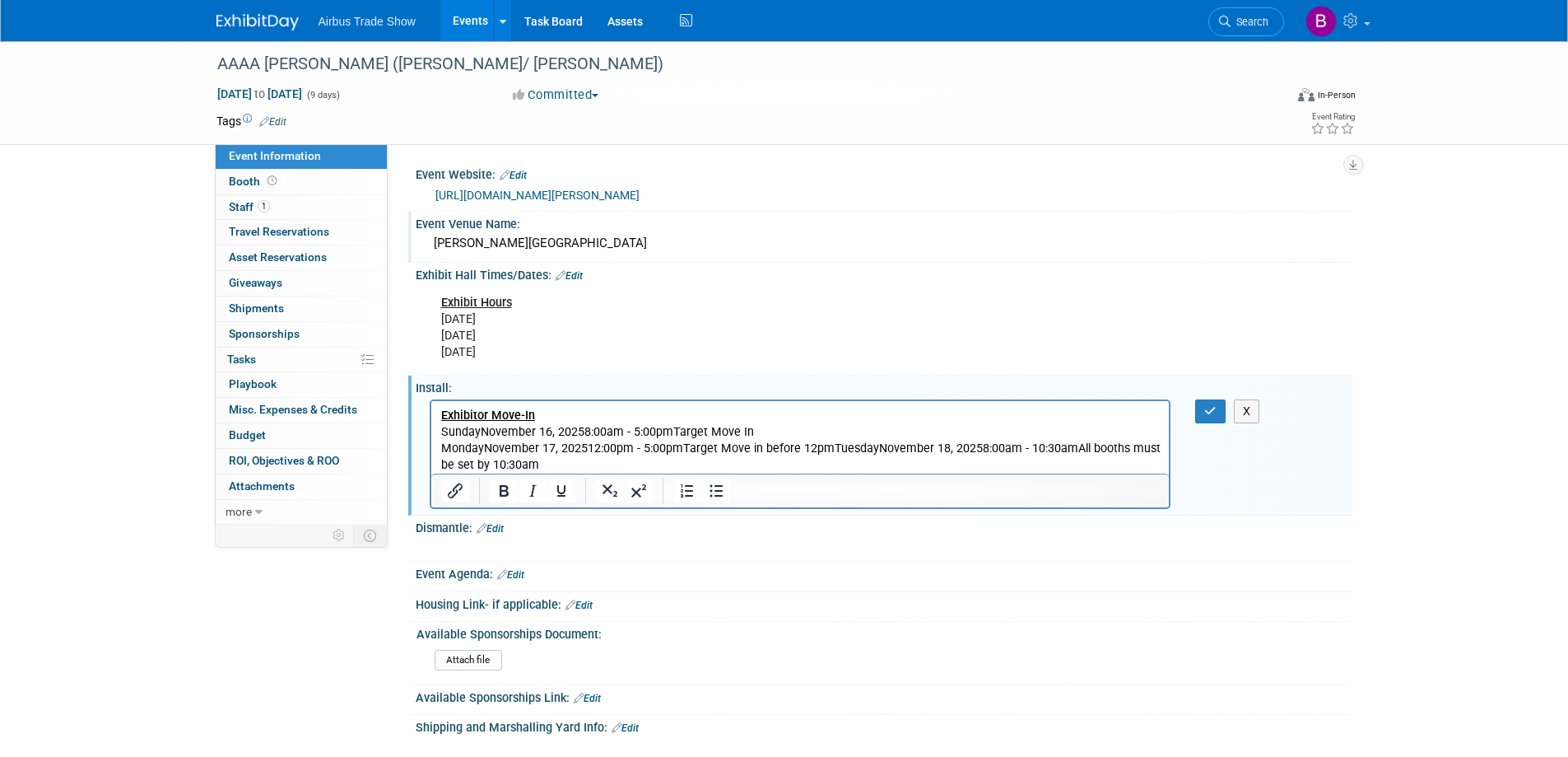
click at [829, 448] on p "MondayNovember 17, 202512:00pm - 5:00pmTarget Move in before 12pmTuesdayNovembe…" at bounding box center [799, 456] width 719 height 33
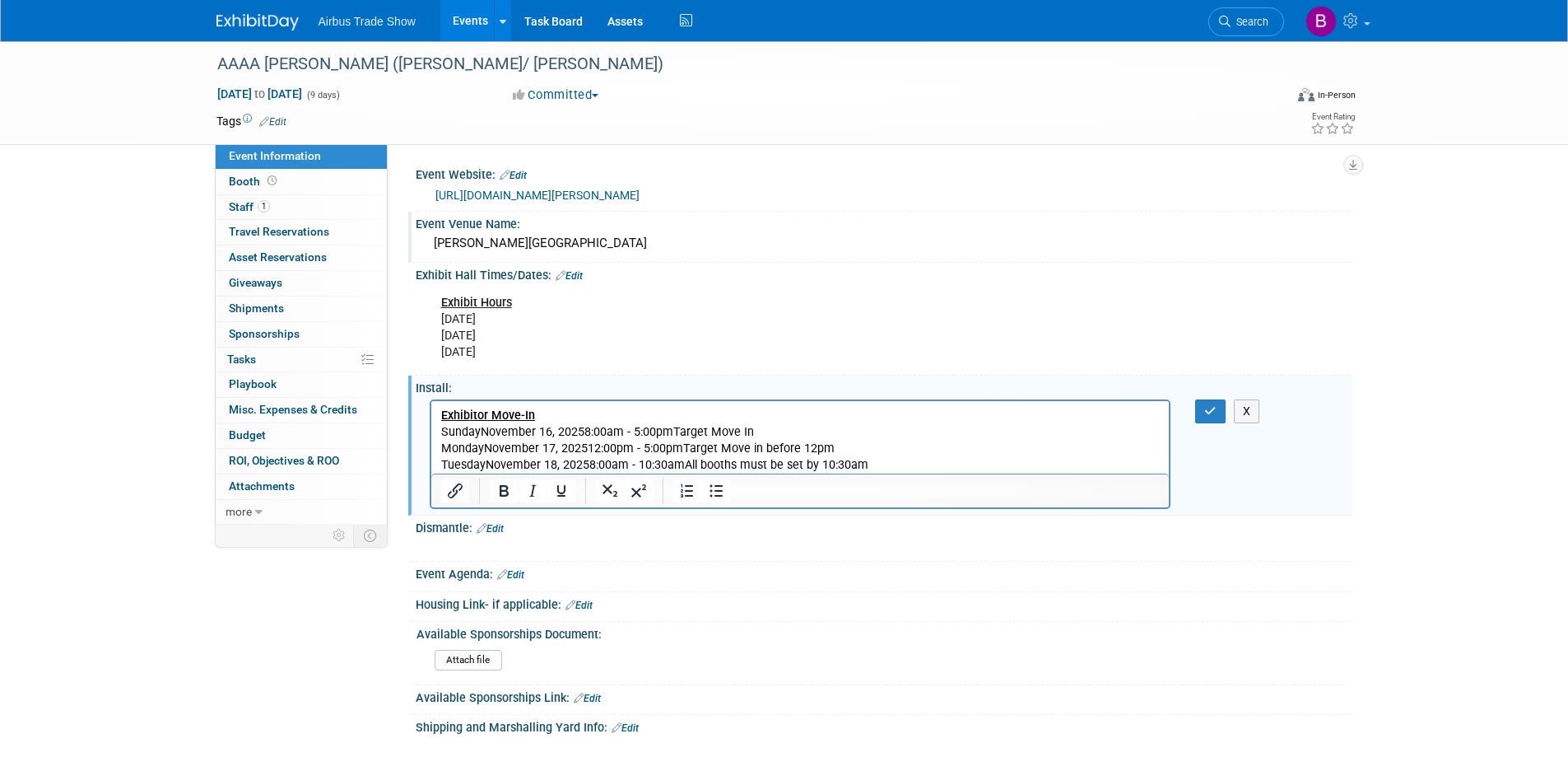
click at [485, 465] on p "TuesdayNovember 18, 20258:00am - 10:30amAll booths must be set by 10:30am" at bounding box center [799, 464] width 719 height 16
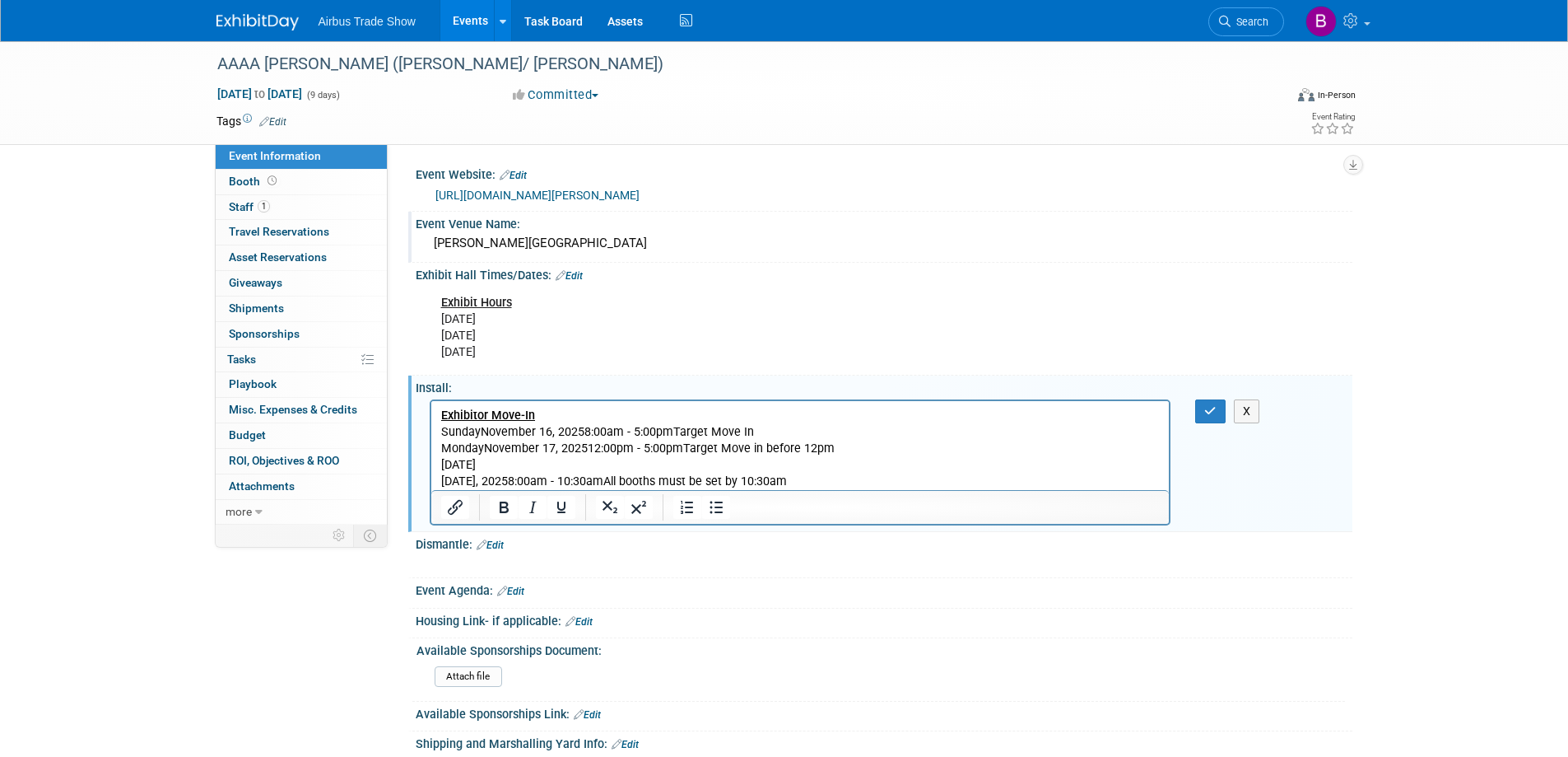
click at [482, 447] on p "MondayNovember 17, 202512:00pm - 5:00pmTarget Move in before 12pm" at bounding box center [799, 447] width 719 height 16
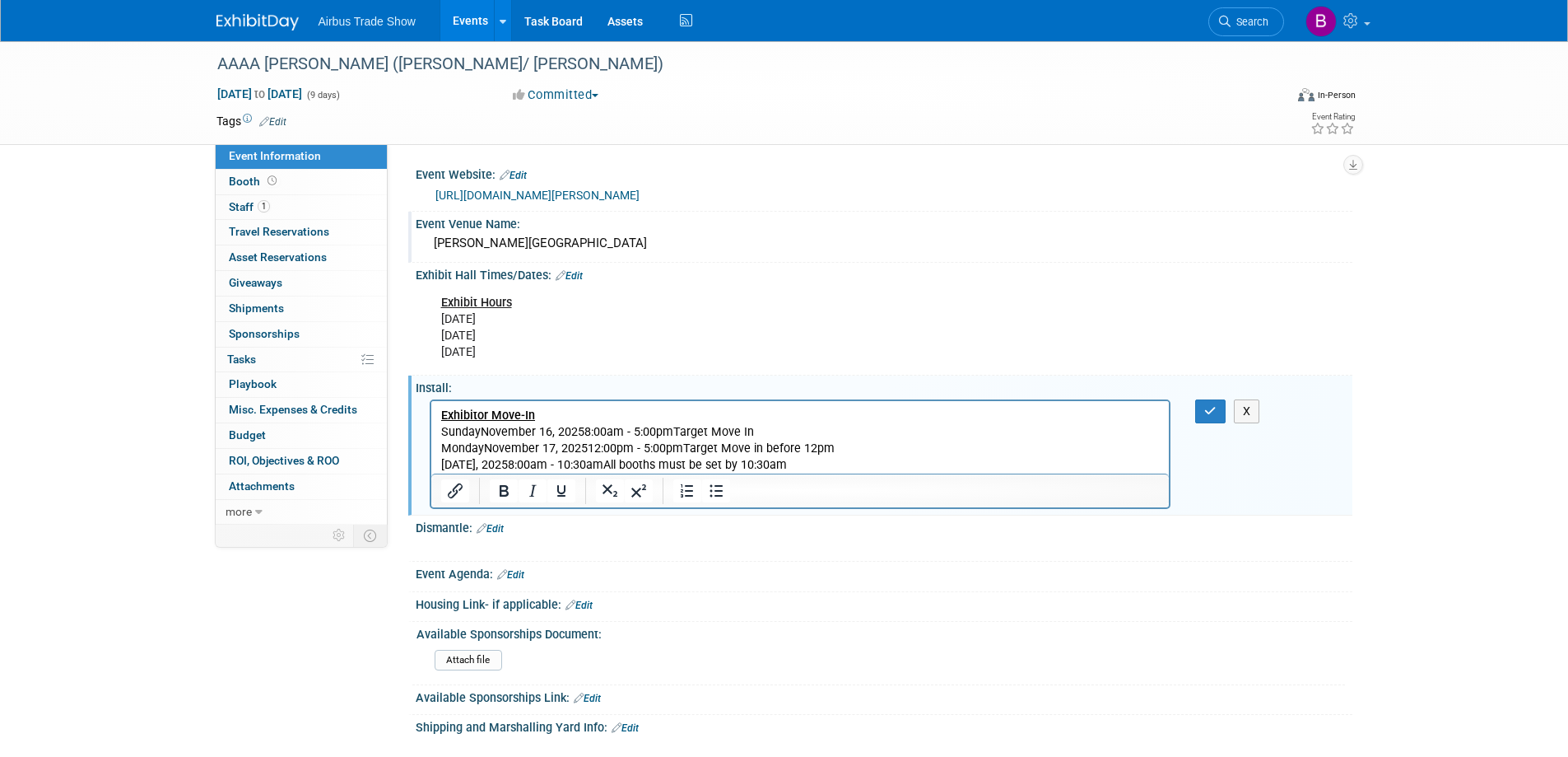
click at [482, 449] on p "MondayNovember 17, 202512:00pm - 5:00pmTarget Move in before 12pm" at bounding box center [799, 447] width 719 height 16
click at [479, 434] on p "SundayNovember 16, 20258:00am - 5:00pmTarget Move In" at bounding box center [799, 431] width 719 height 16
click at [581, 434] on p "Sunday November 16, 20258:00am - 5:00pmTarget Move In" at bounding box center [799, 431] width 719 height 16
click at [587, 450] on p "Monday November 17, 202512:00pm - 5:00pmTarget Move in before 12pm" at bounding box center [799, 447] width 719 height 16
click at [589, 463] on p "Tuesday November 18, 20258:00am - 10:30amAll booths must be set by 10:30am" at bounding box center [799, 464] width 719 height 16
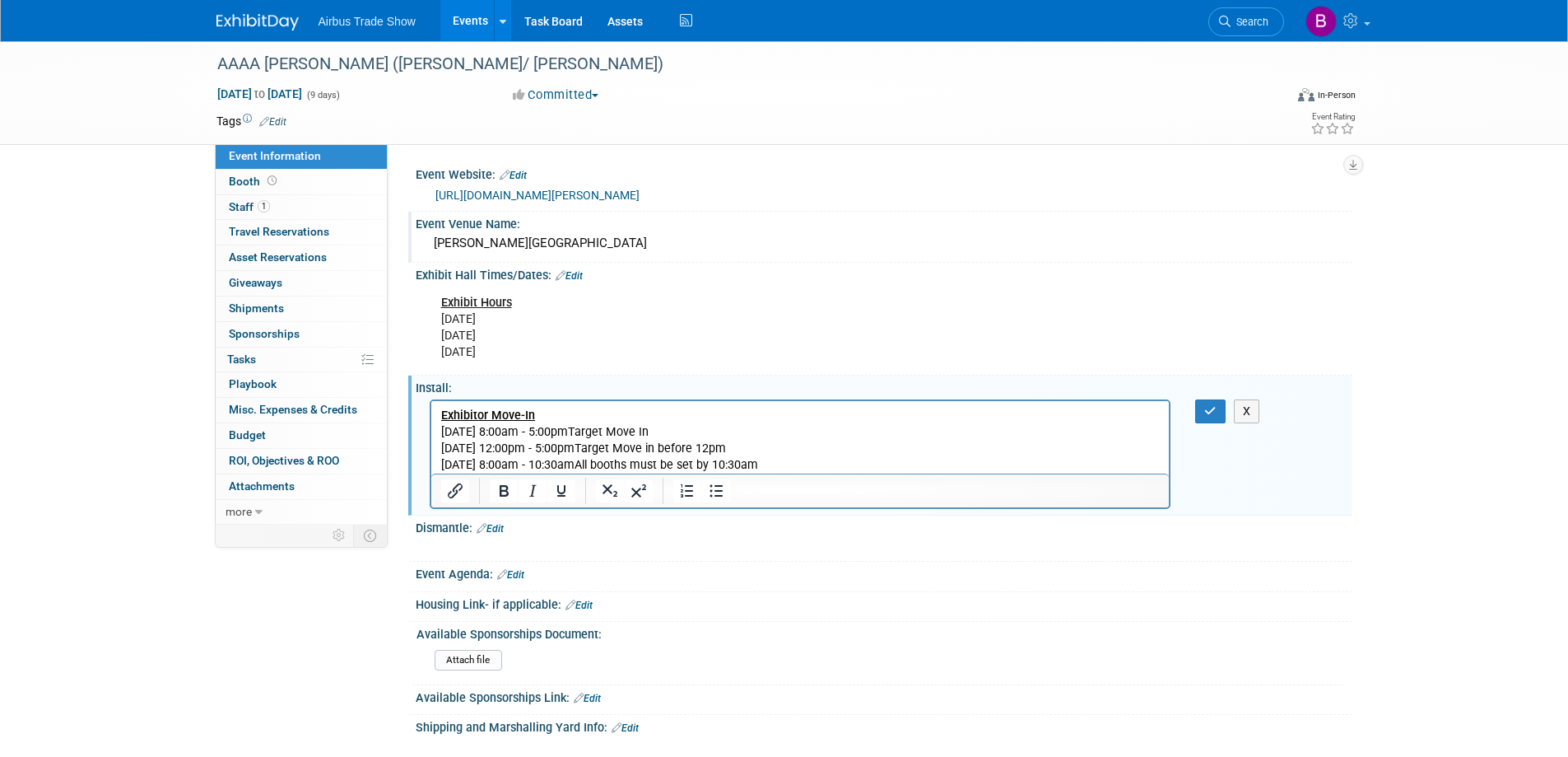
click at [687, 468] on p "Tuesday November 18, 2025 8:00am - 10:30amAll booths must be set by 10:30am" at bounding box center [799, 464] width 719 height 16
click at [684, 448] on p "Monday November 17, 2025 12:00pm - 5:00pmTarget Move in before 12pm" at bounding box center [799, 447] width 719 height 16
click at [676, 433] on p "Sunday November 16, 2025 8:00am - 5:00pmTarget Move In" at bounding box center [799, 431] width 719 height 16
click at [1208, 413] on icon "button" at bounding box center [1211, 411] width 12 height 12
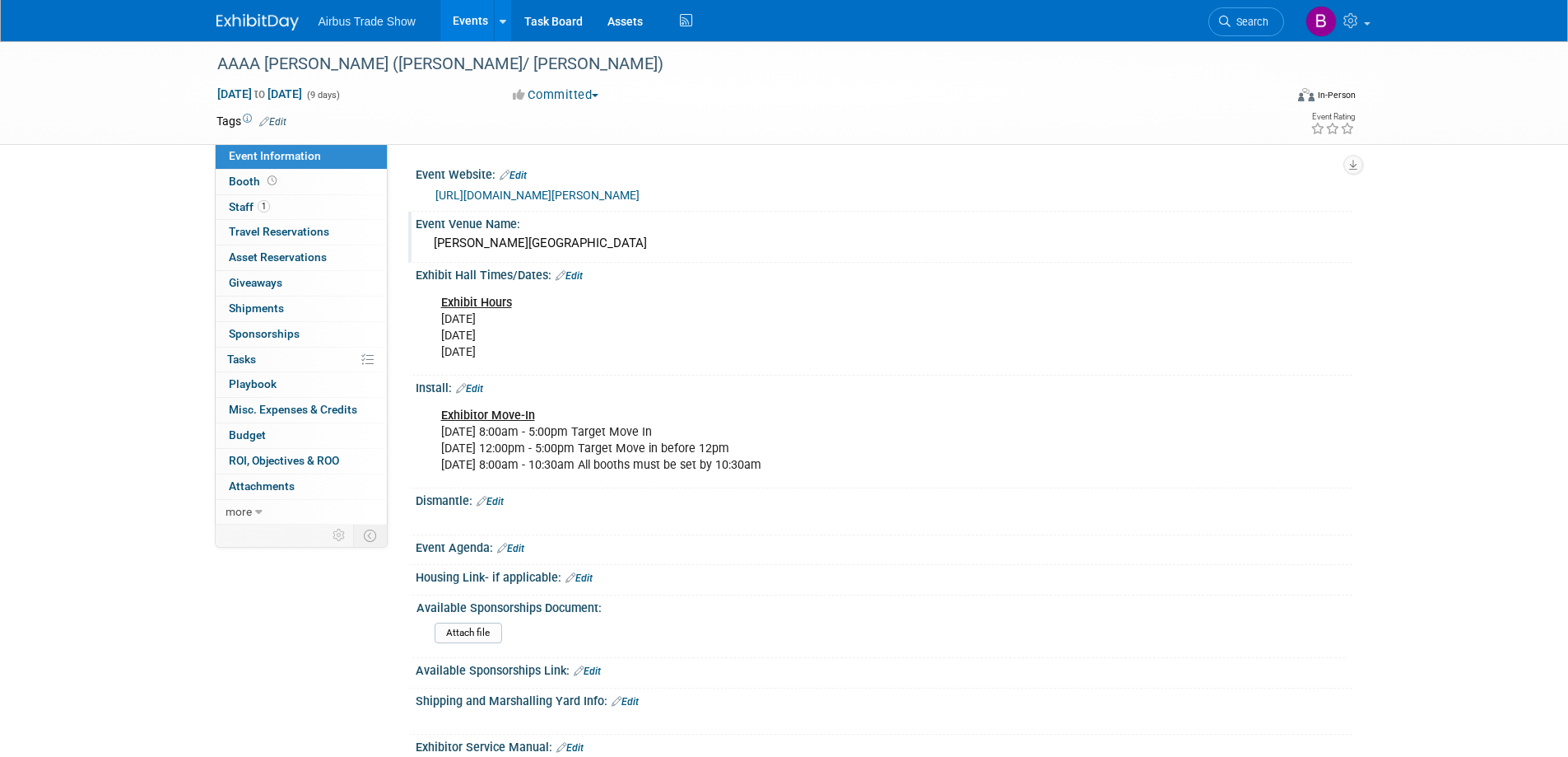
click at [571, 279] on link "Edit" at bounding box center [569, 277] width 27 height 12
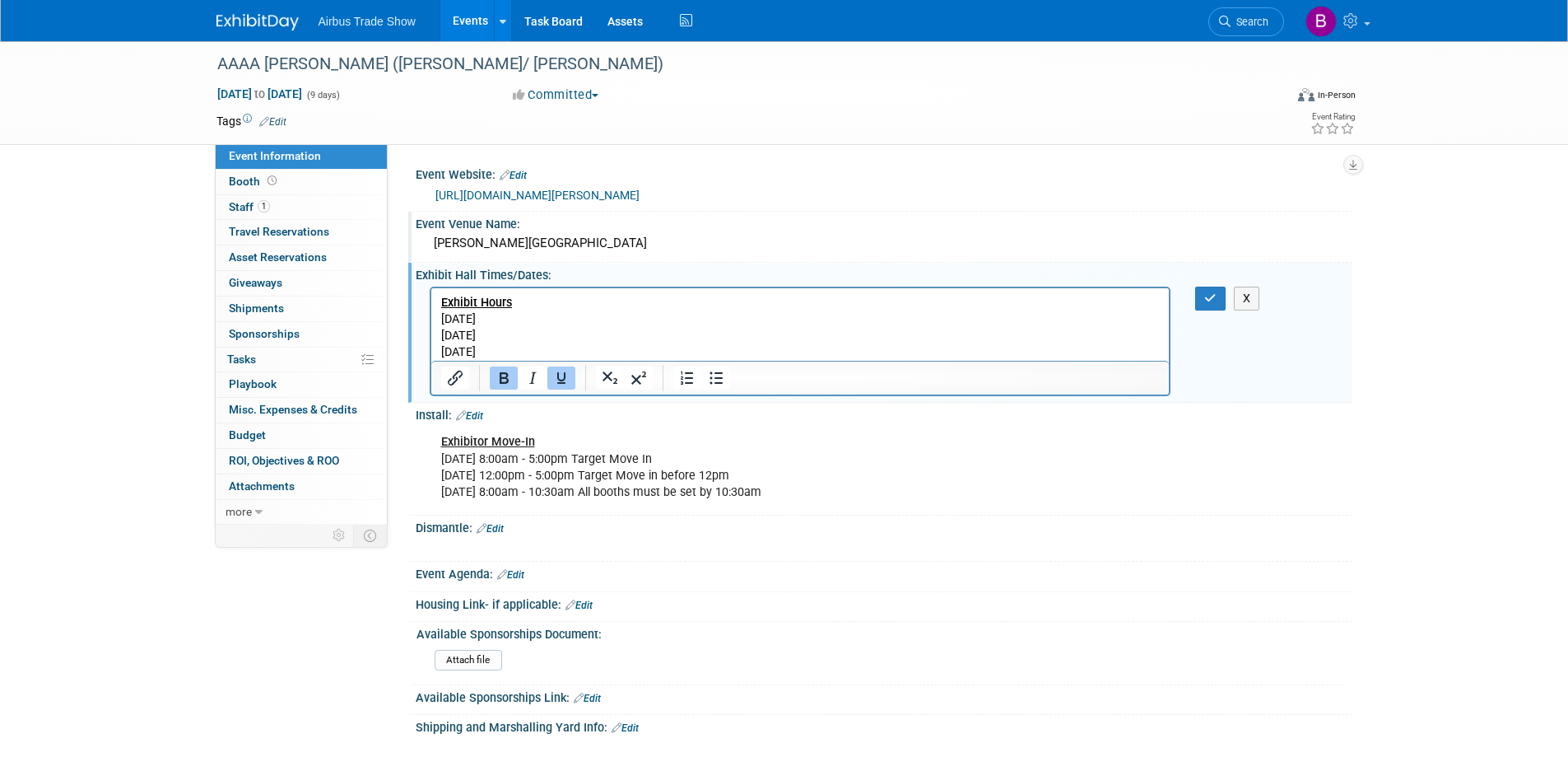
click at [552, 299] on p "Exhibit Hours Tuesday November 18, 2025 Wednesday November 19, 2025 Thursday No…" at bounding box center [799, 326] width 719 height 66
click at [1217, 297] on icon "button" at bounding box center [1211, 299] width 12 height 12
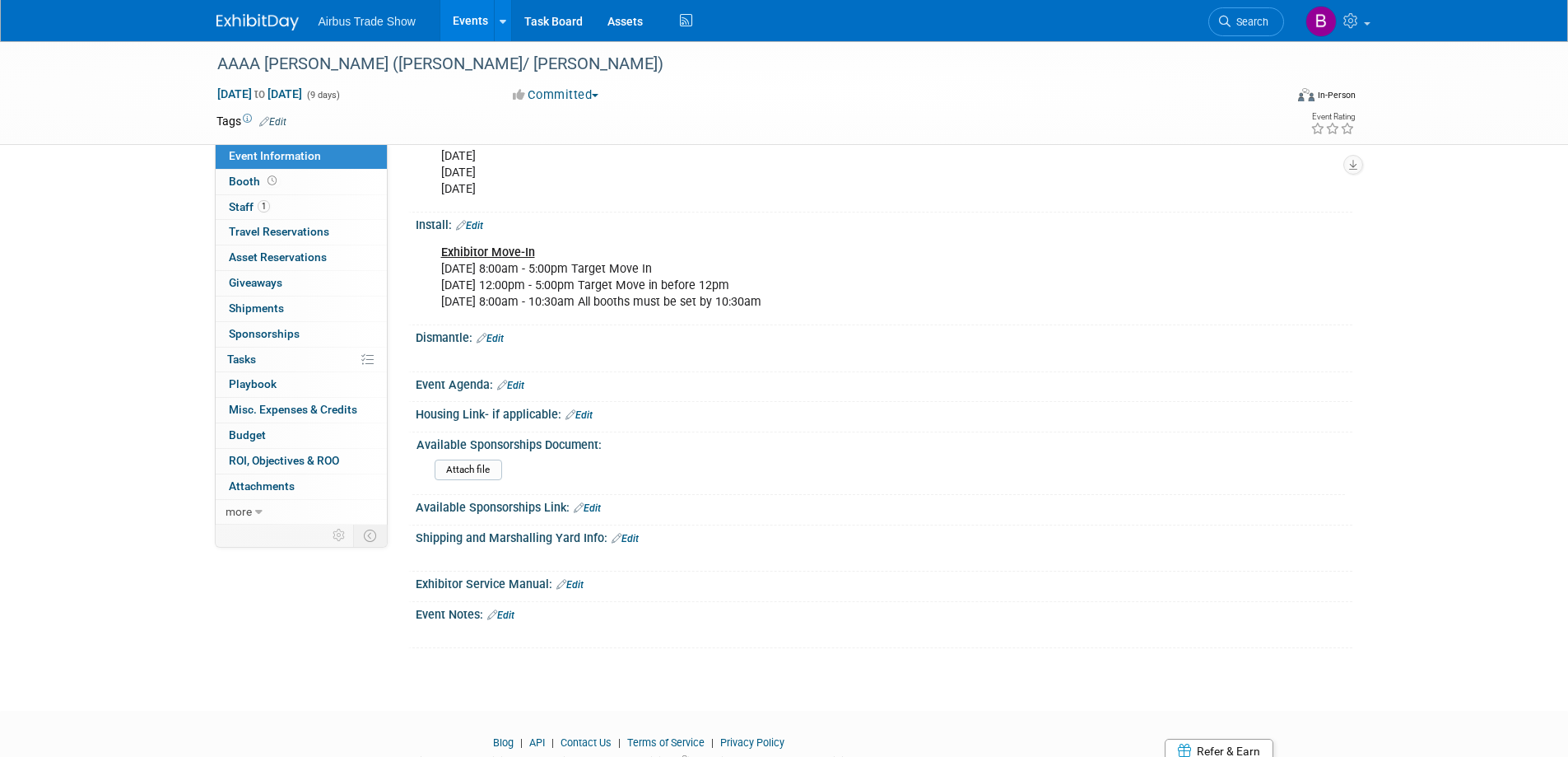
scroll to position [165, 0]
click at [497, 337] on link "Edit" at bounding box center [491, 337] width 27 height 12
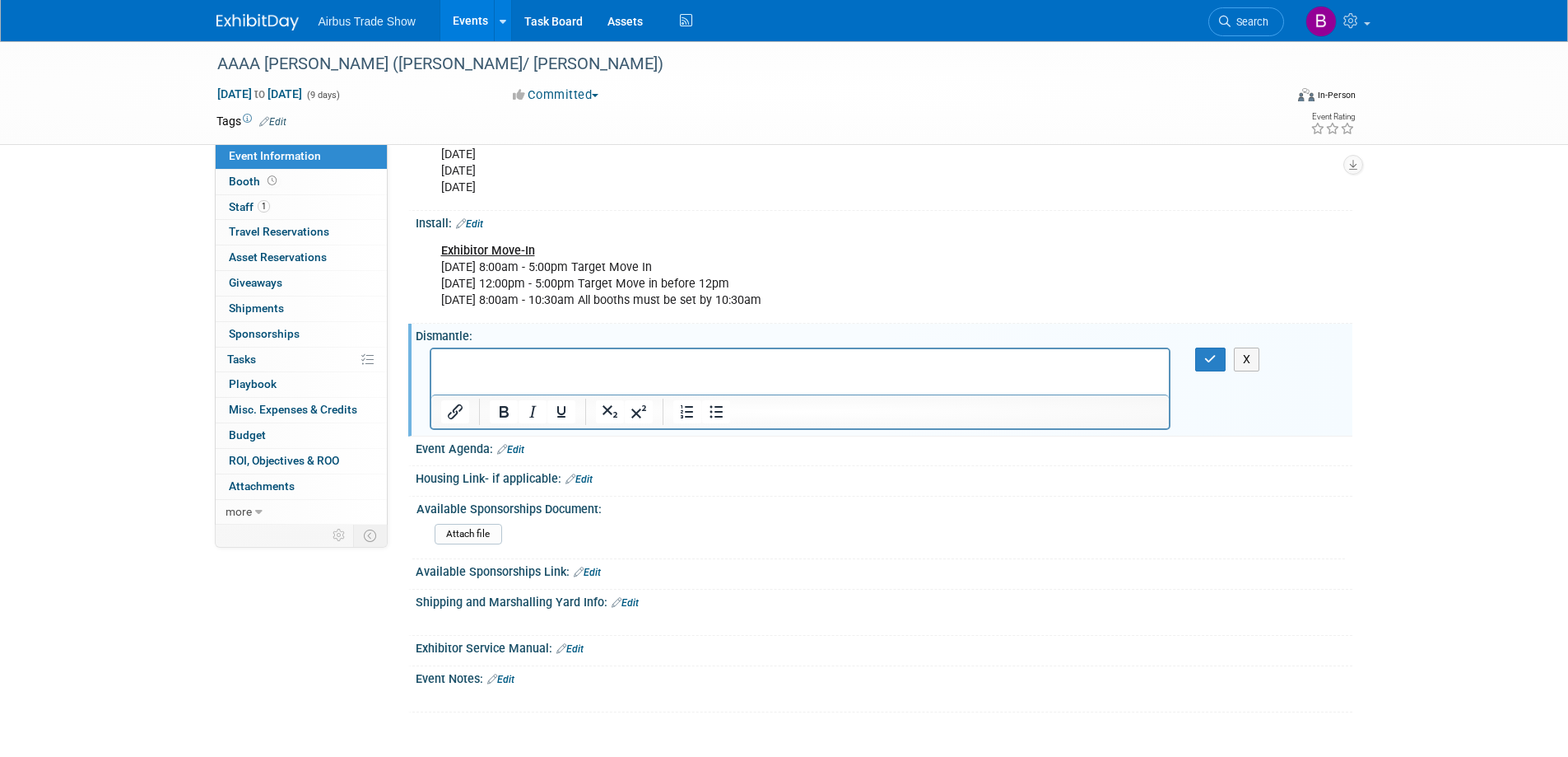
scroll to position [0, 0]
click at [592, 366] on p "Rich Text Area. Press ALT-0 for help." at bounding box center [799, 363] width 719 height 16
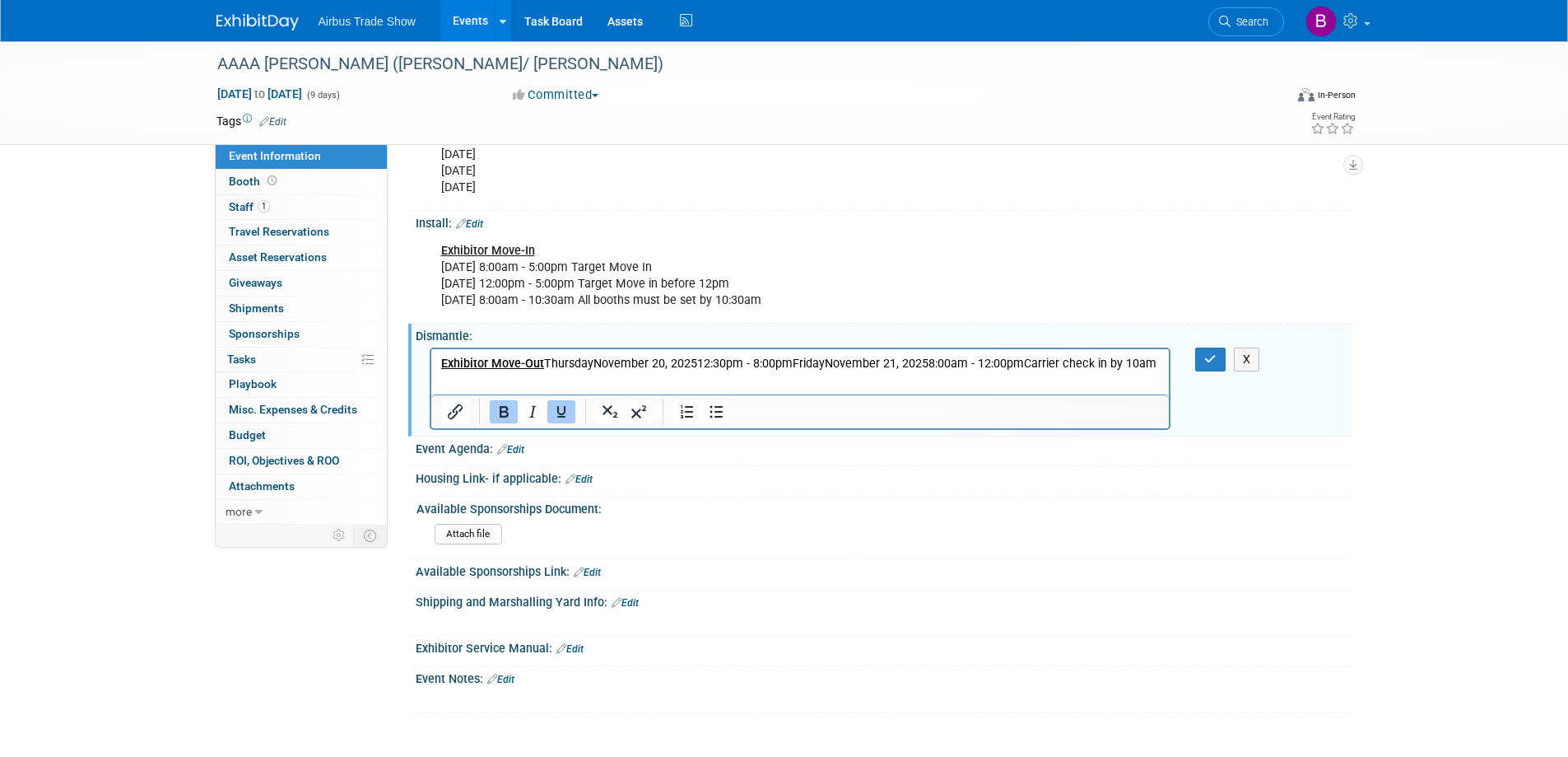
click at [540, 363] on u "Exhibitor Move-Out" at bounding box center [491, 363] width 103 height 14
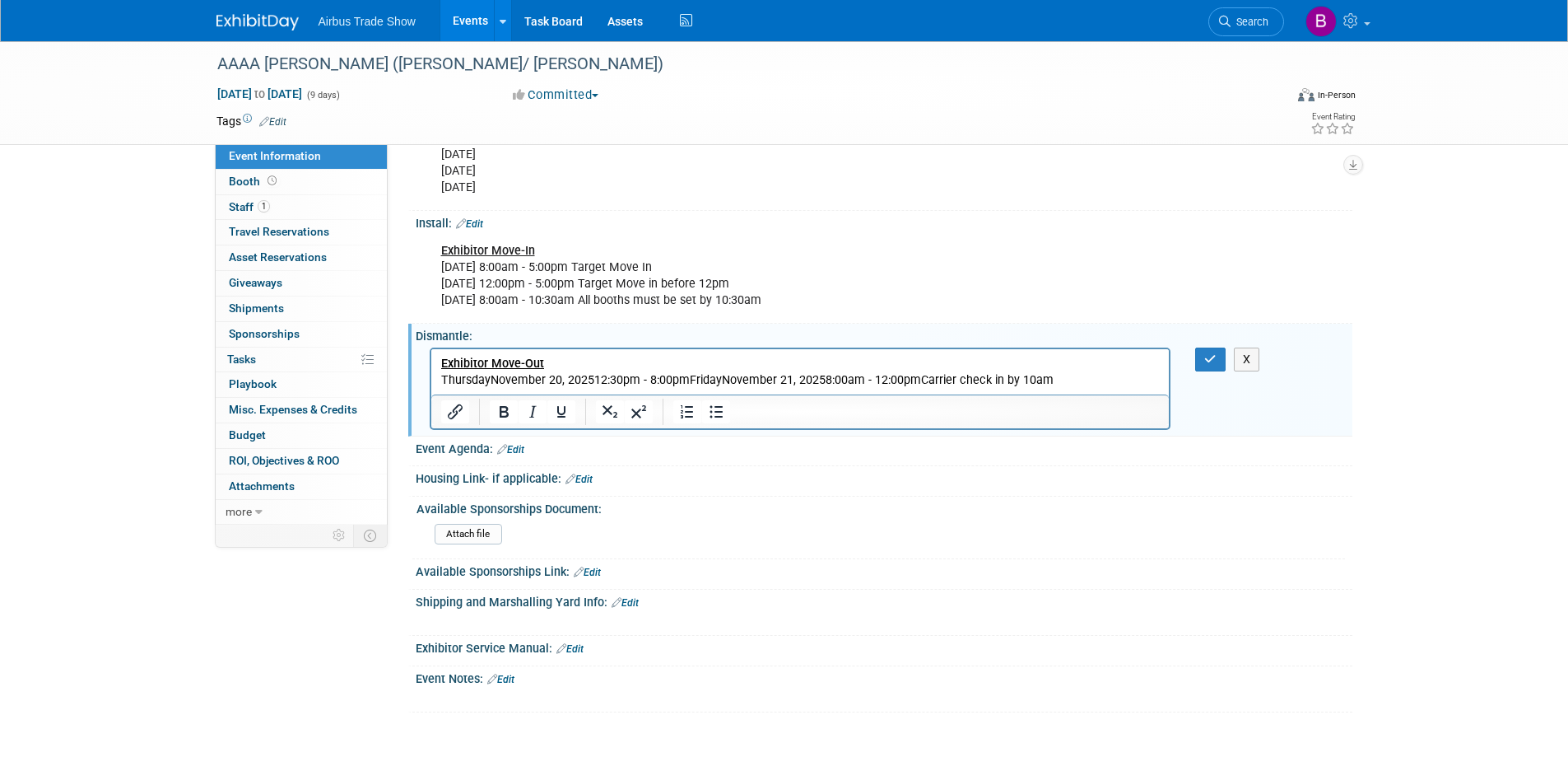
click at [688, 379] on p "ThursdayNovember 20, 202512:30pm - 8:00pmFridayNovember 21, 20258:00am - 12:00p…" at bounding box center [799, 379] width 719 height 16
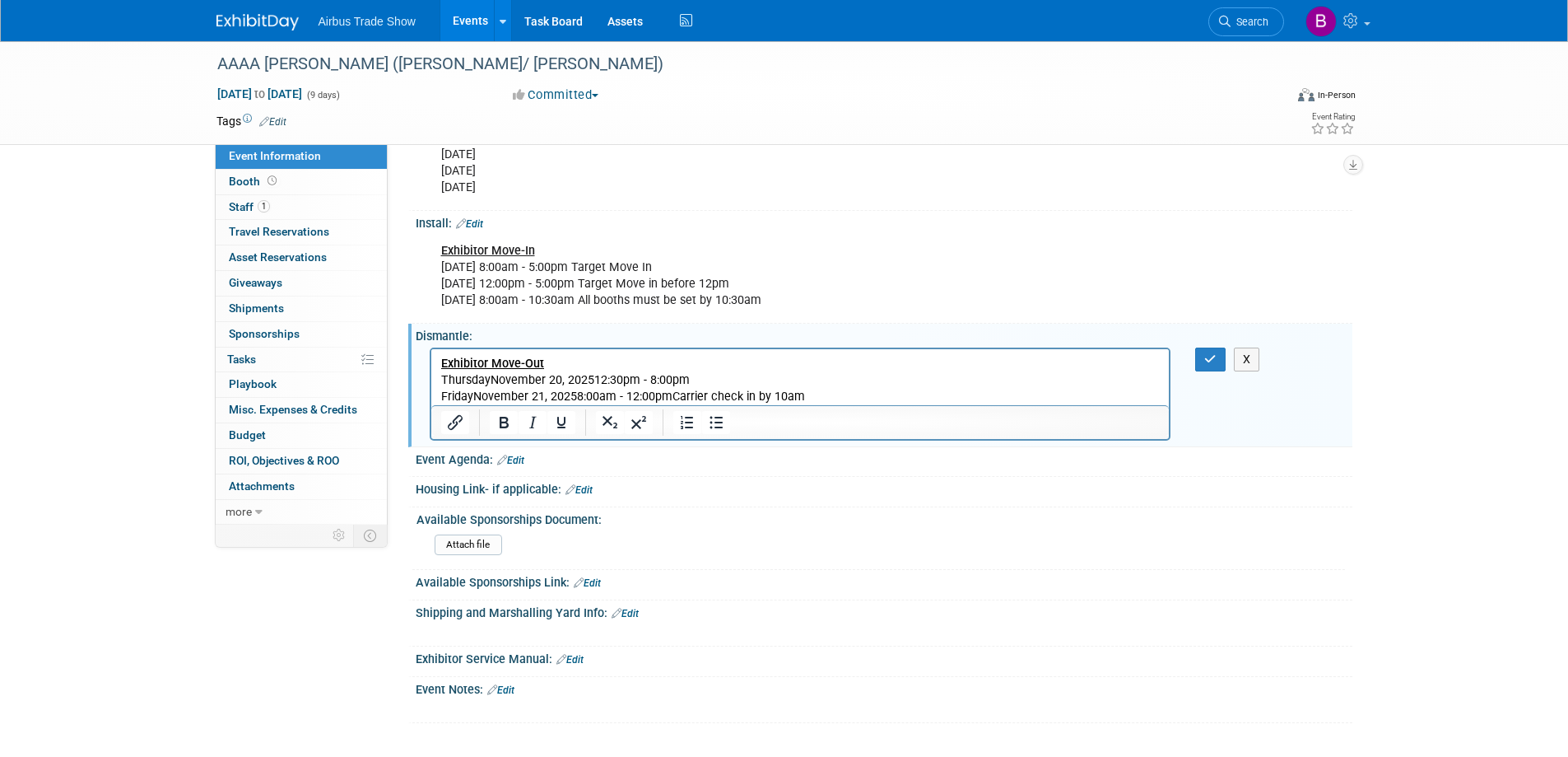
click at [591, 381] on p "ThursdayNovember 20, 202512:30pm - 8:00pm" at bounding box center [799, 379] width 719 height 16
click at [488, 378] on p "ThursdayNovember 20, 2025 12:30pm - 8:00pm" at bounding box center [799, 379] width 719 height 16
click at [473, 397] on p "FridayNovember 21, 20258:00am - 12:00pmCarrier check in by 10am" at bounding box center [799, 395] width 719 height 16
click at [654, 394] on p "Friday November 21, 20258:00am - 12:00pmCarrier check in by 10am" at bounding box center [799, 395] width 719 height 16
click at [670, 394] on p "Friday November 21, 20258:00am - 12:00pmCarrier check in by 10am" at bounding box center [799, 395] width 719 height 16
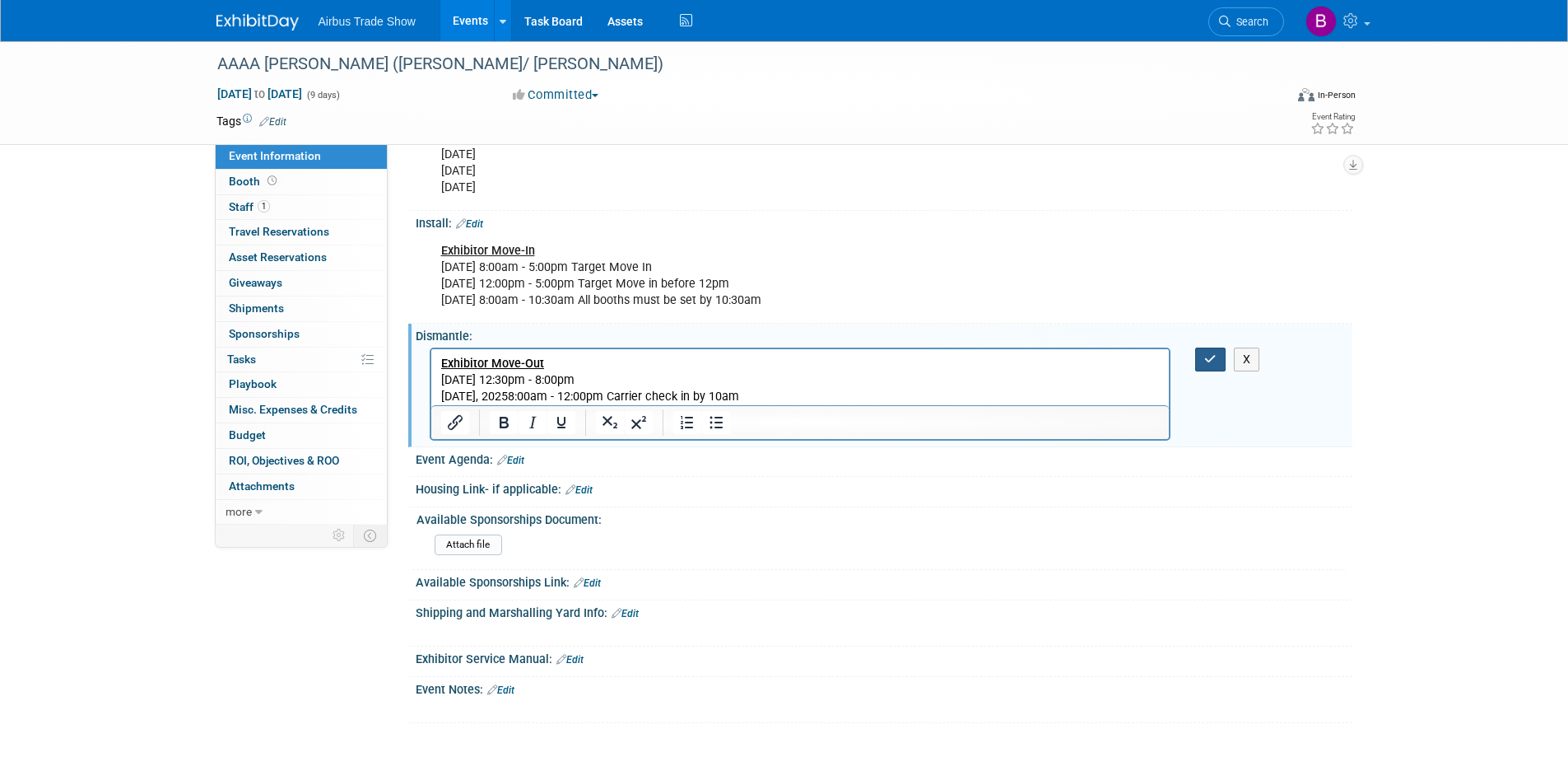
click at [1199, 360] on button "button" at bounding box center [1211, 359] width 31 height 24
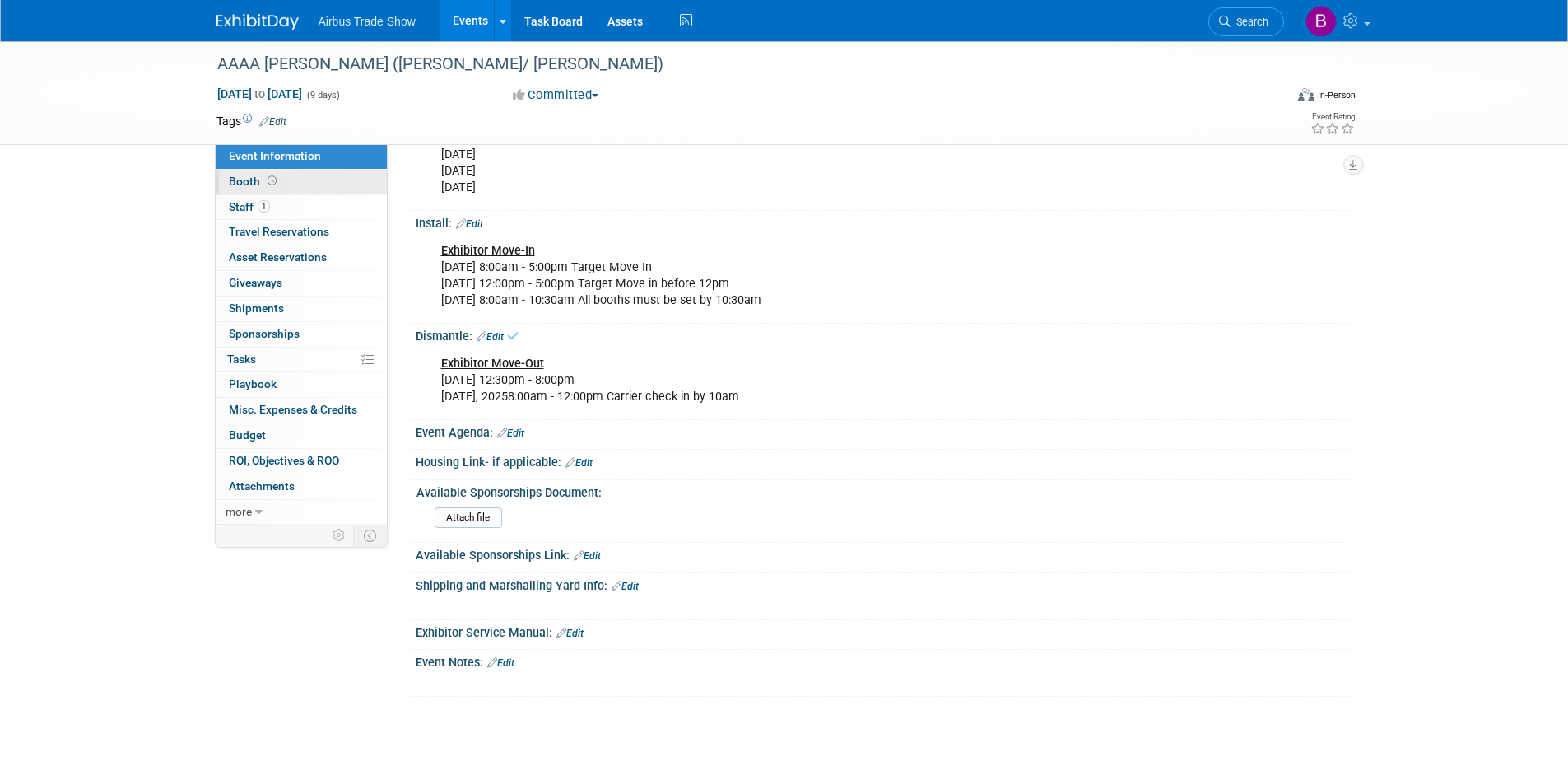
click at [297, 175] on link "Booth" at bounding box center [301, 182] width 171 height 25
